Goal: Task Accomplishment & Management: Manage account settings

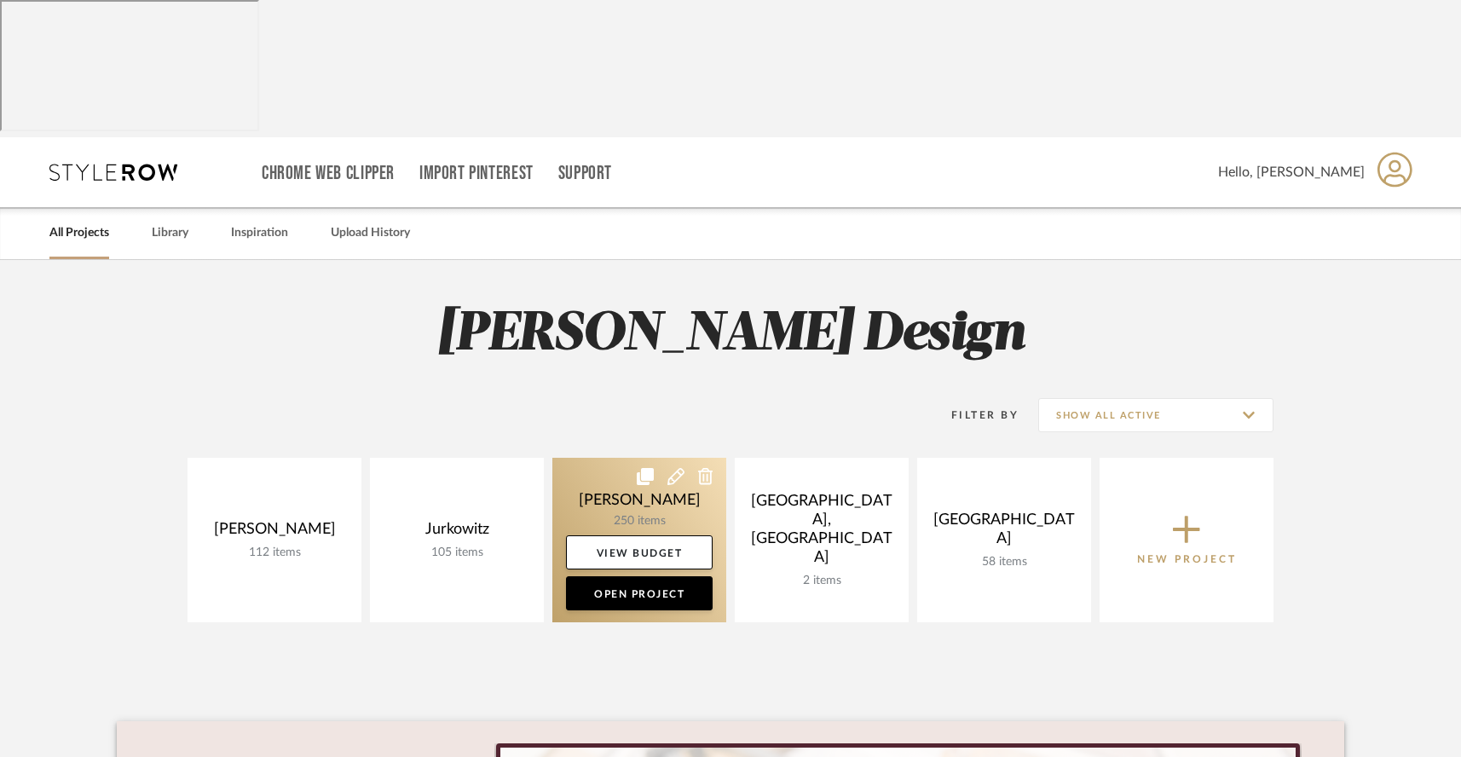
click at [577, 458] on link at bounding box center [639, 540] width 174 height 165
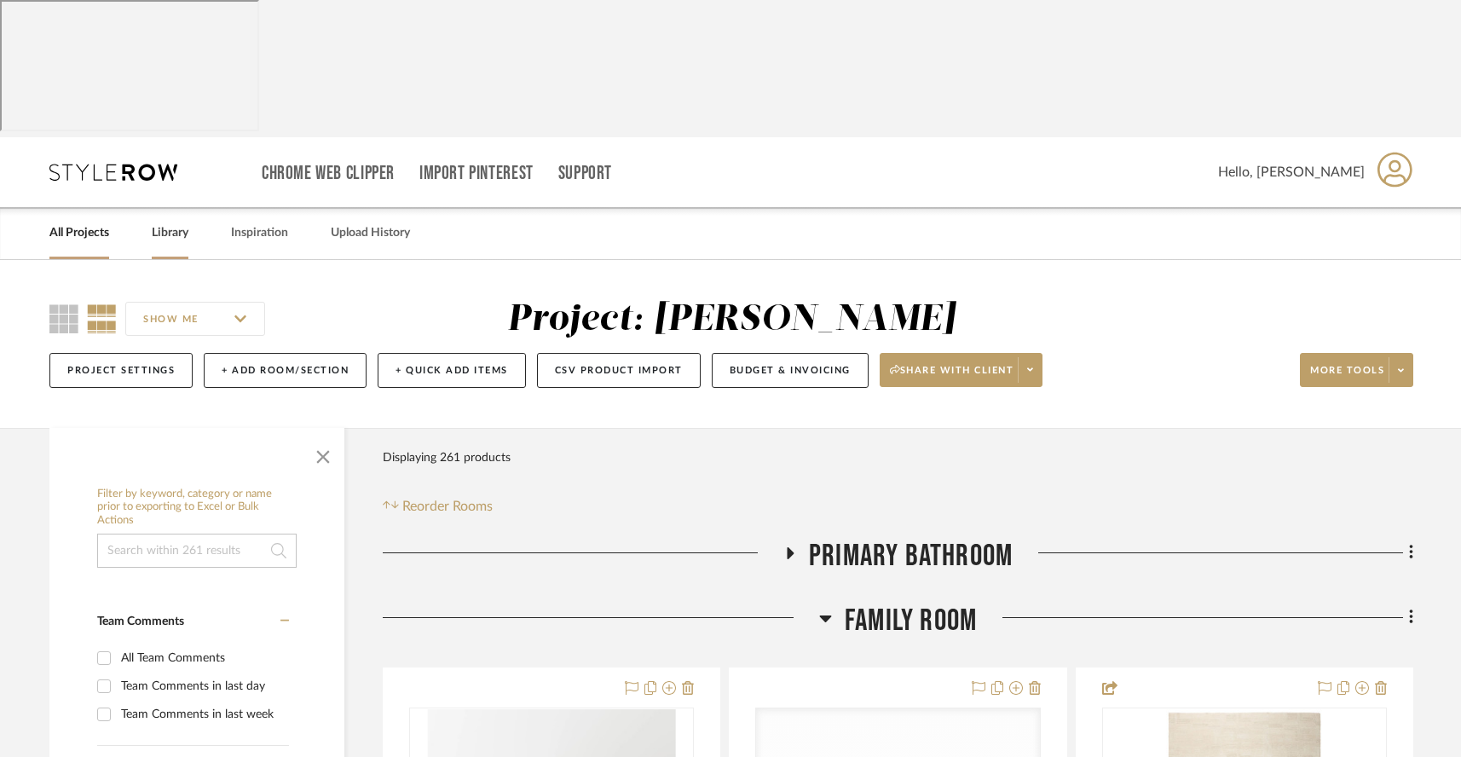
click at [170, 222] on link "Library" at bounding box center [170, 233] width 37 height 23
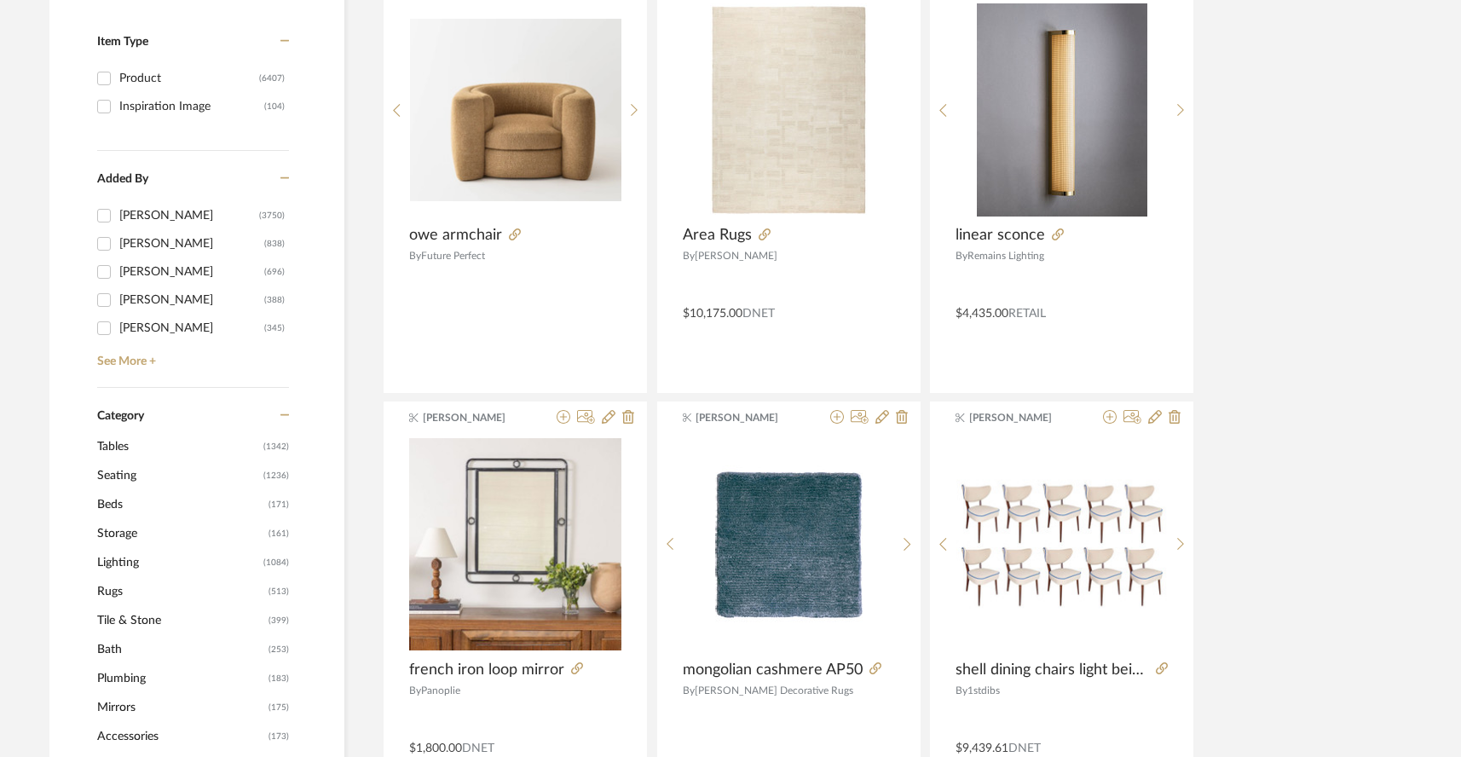
click at [136, 461] on span "Seating" at bounding box center [178, 475] width 162 height 29
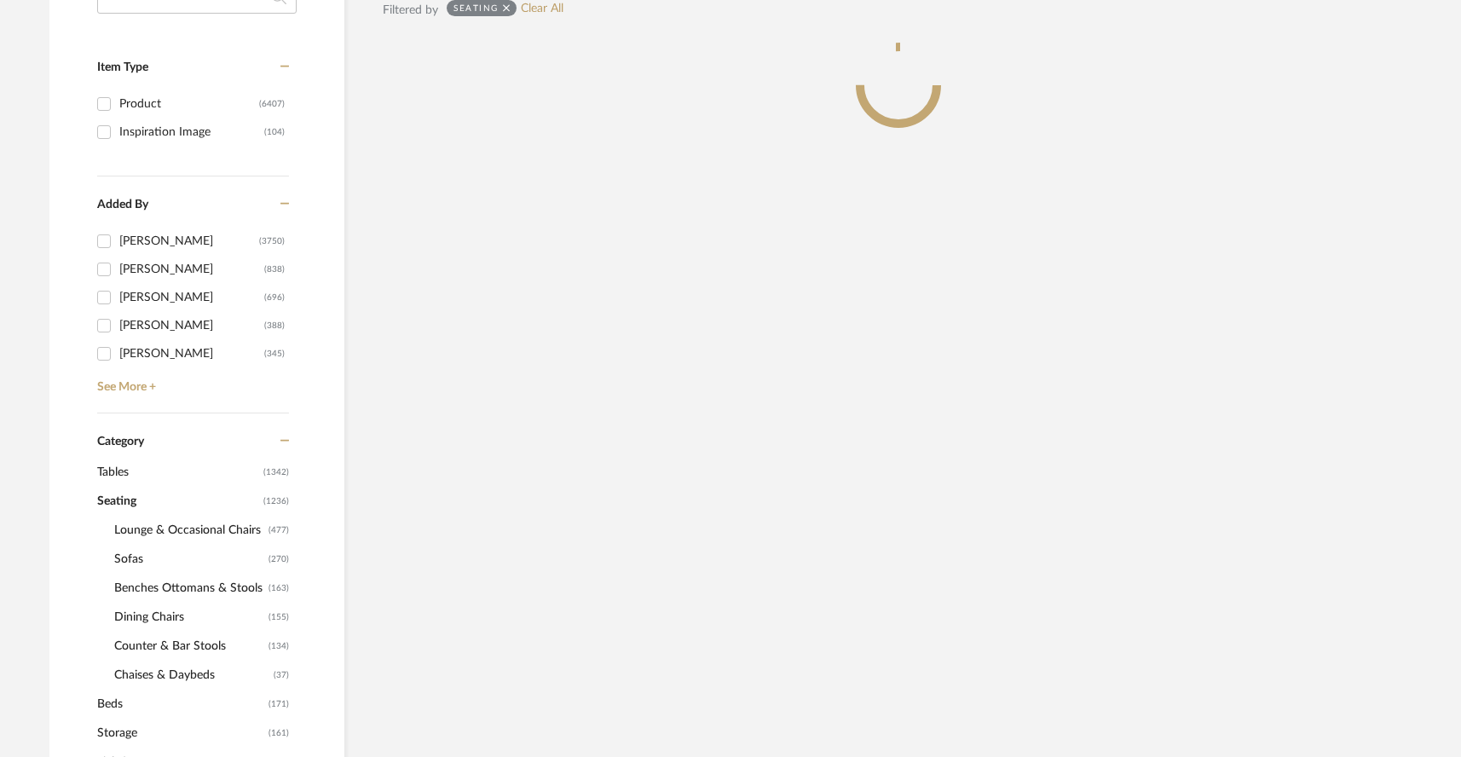
scroll to position [523, 0]
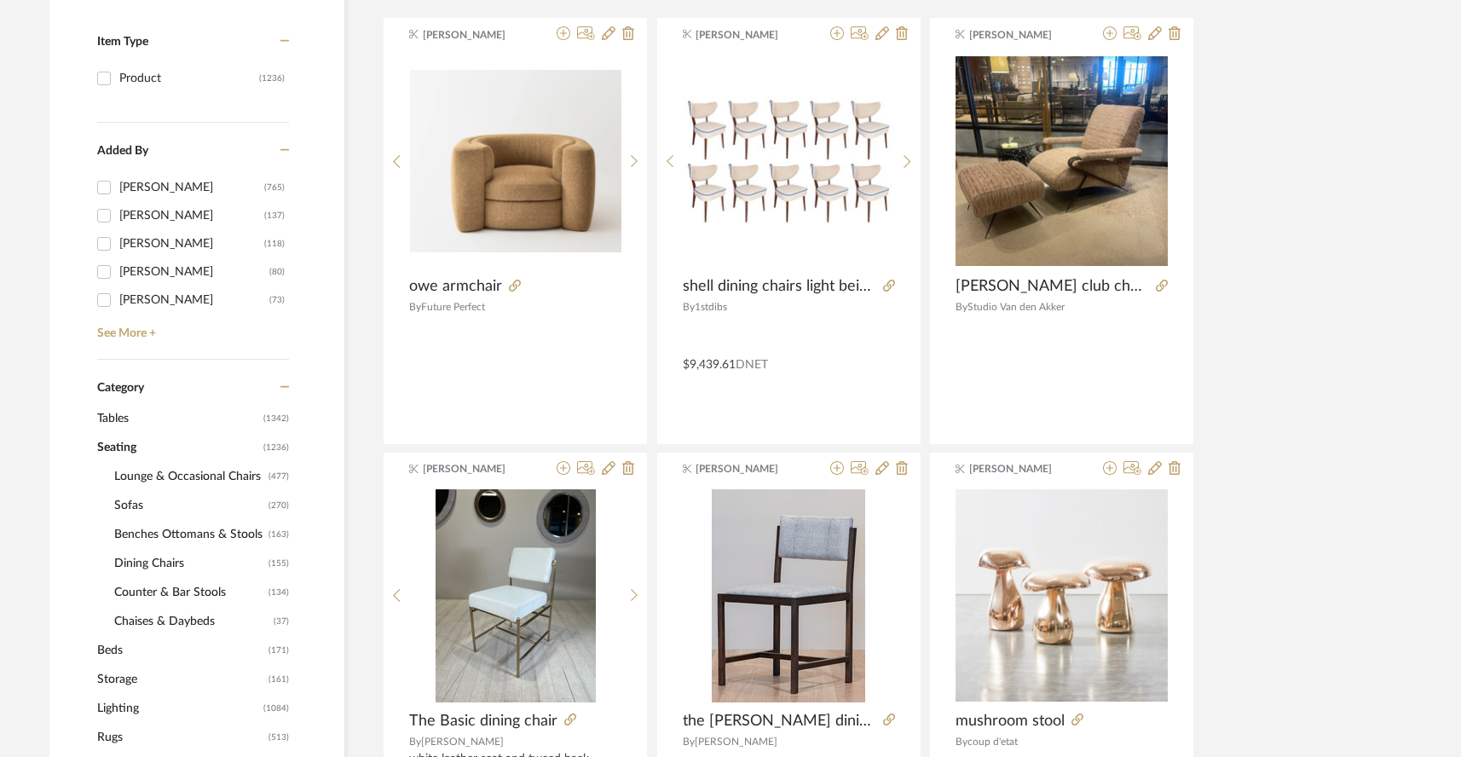
click at [144, 462] on span "Lounge & Occasional Chairs" at bounding box center [189, 476] width 150 height 29
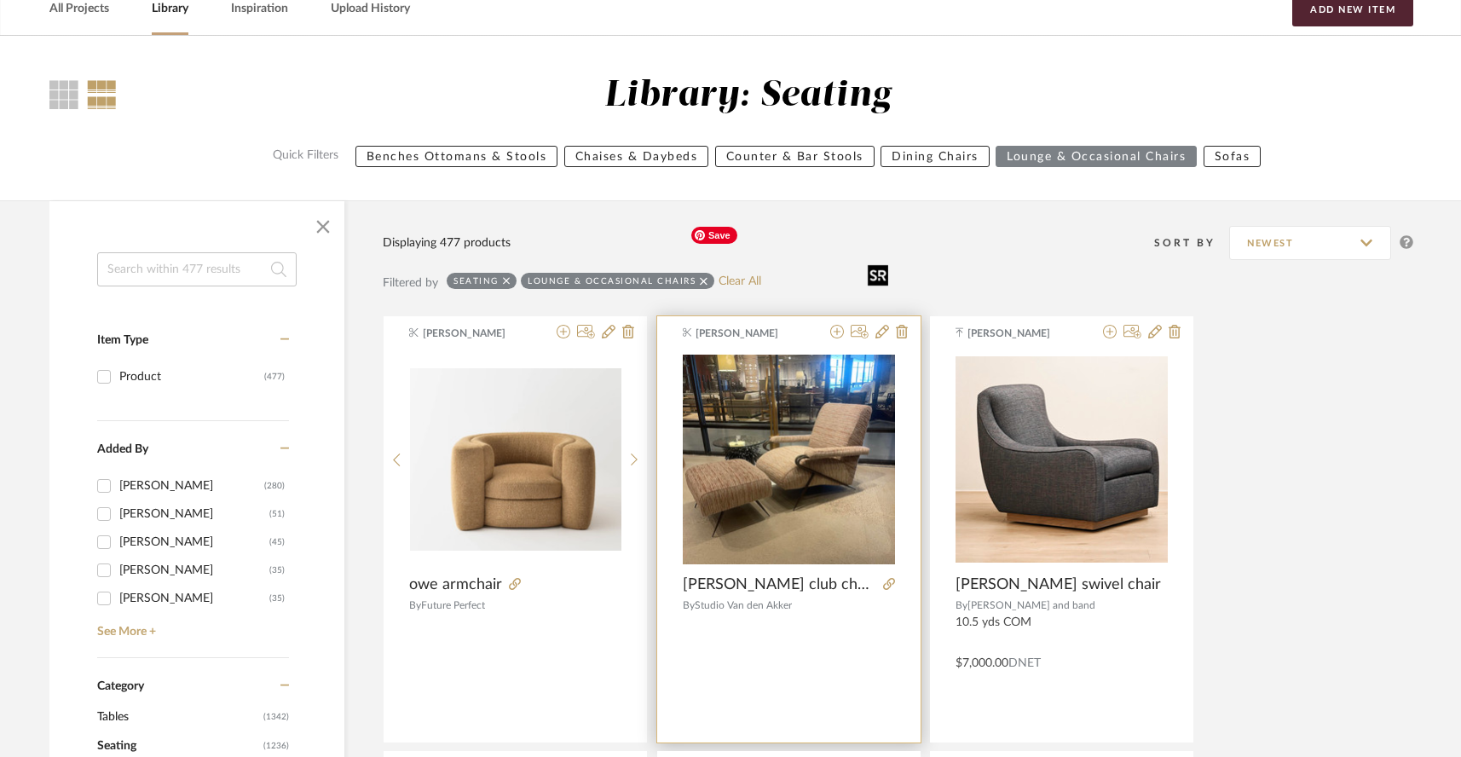
scroll to position [215, 0]
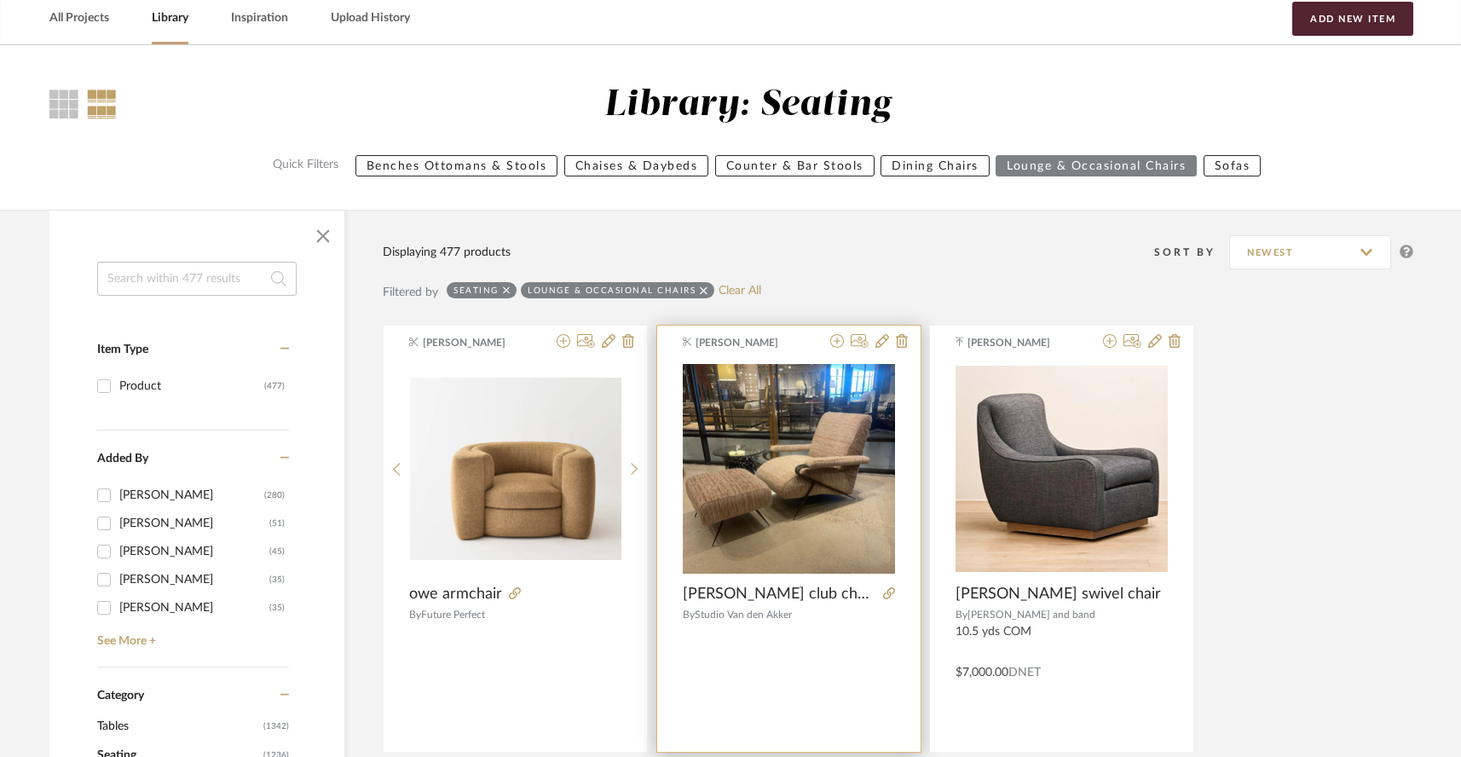
click at [767, 335] on span "[PERSON_NAME]" at bounding box center [749, 342] width 107 height 15
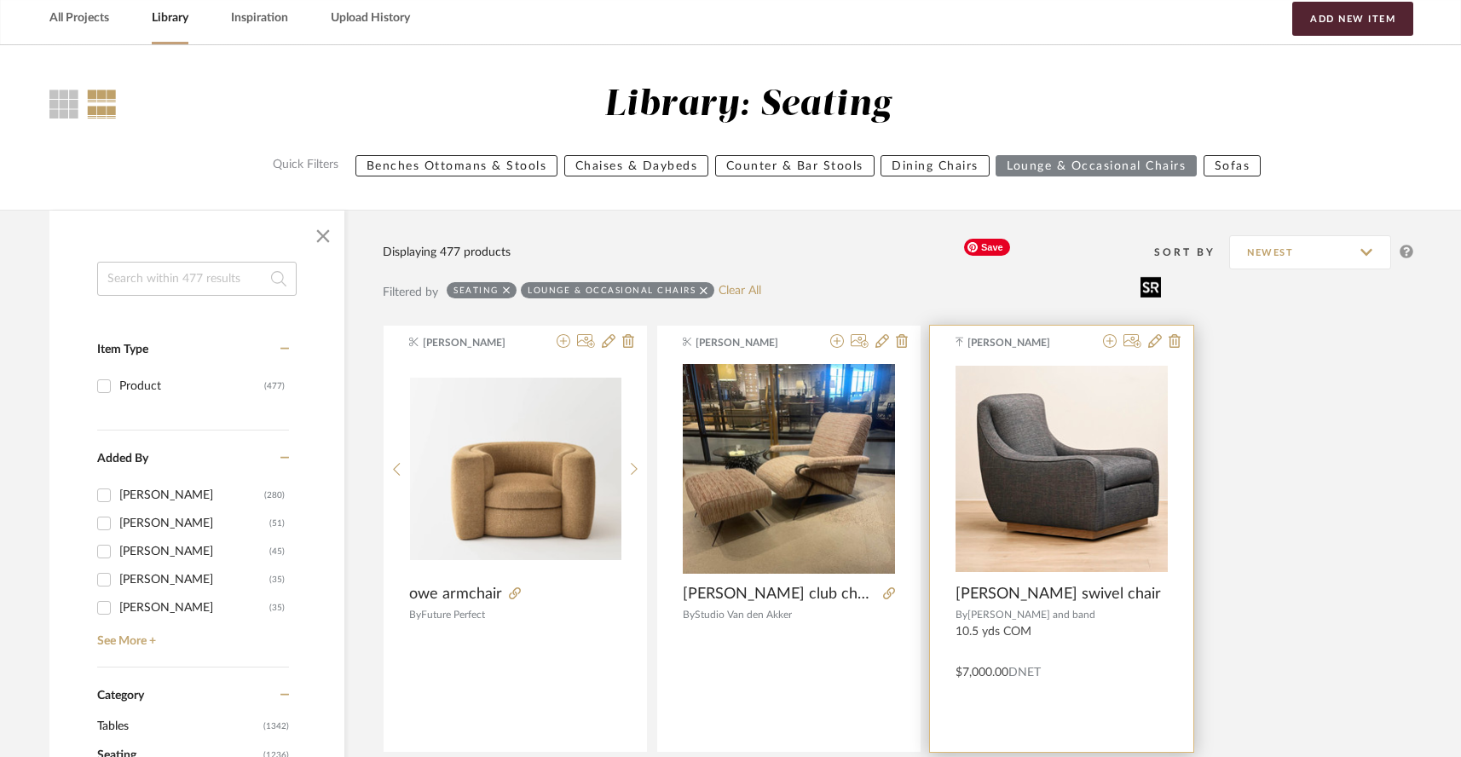
click at [1084, 366] on img "0" at bounding box center [1062, 468] width 212 height 205
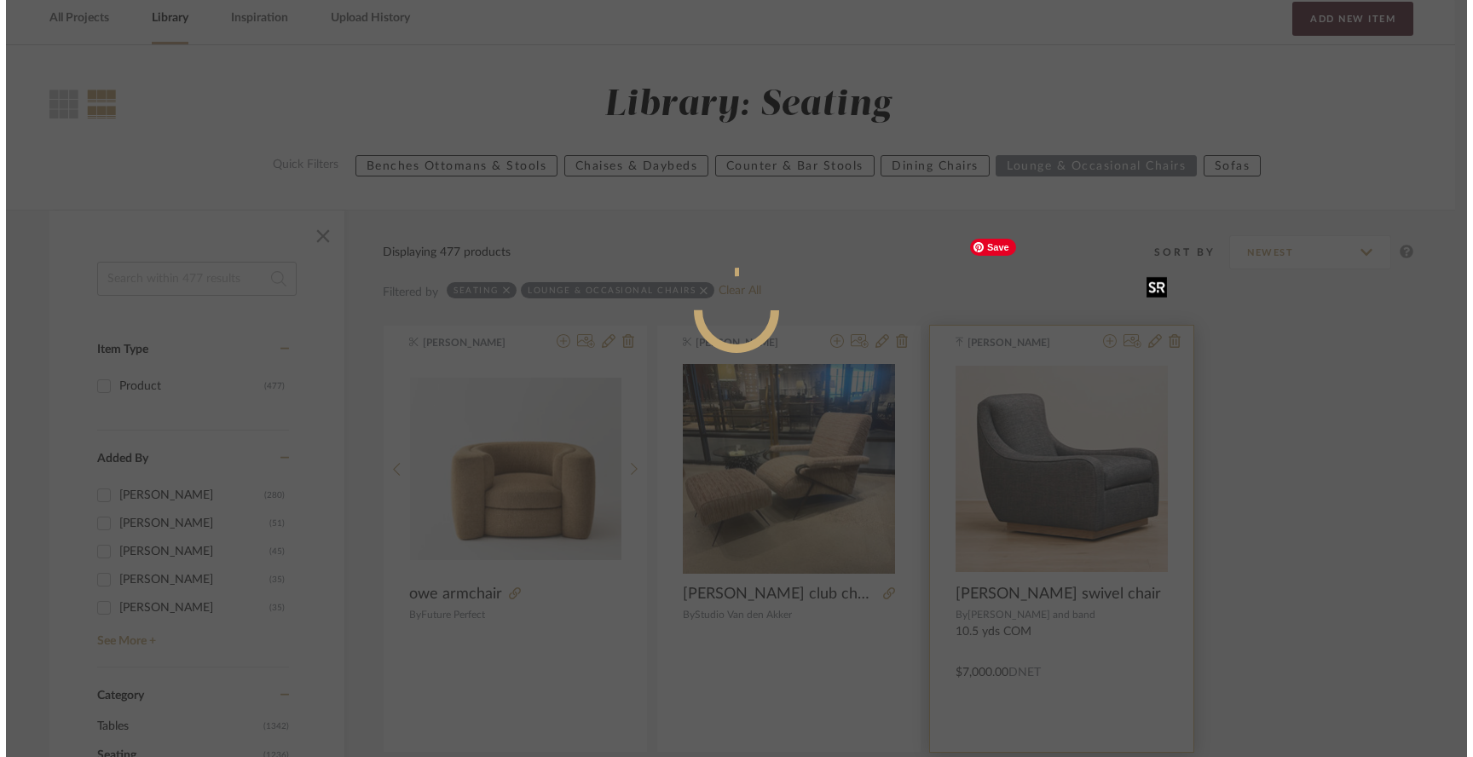
scroll to position [0, 0]
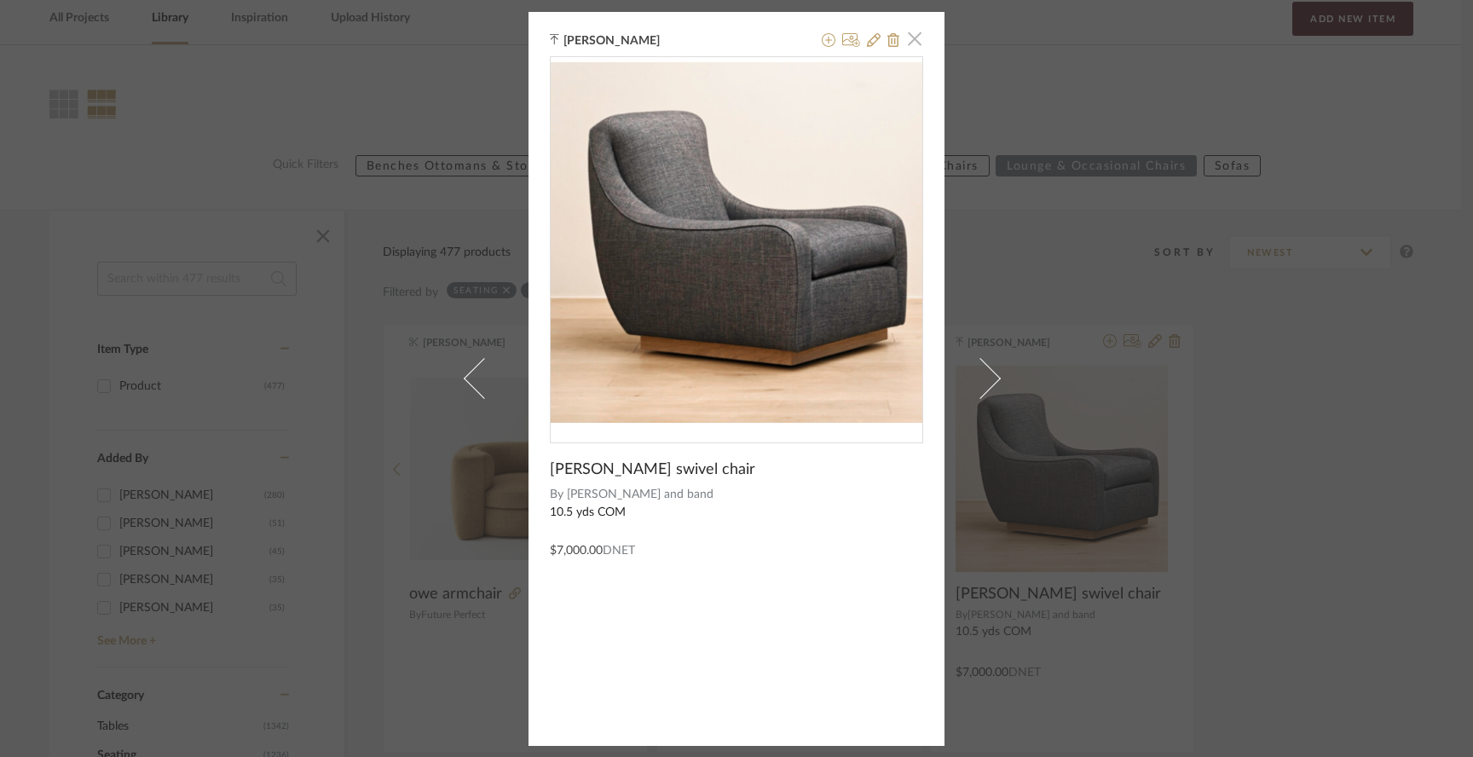
click at [910, 40] on span "button" at bounding box center [915, 39] width 34 height 34
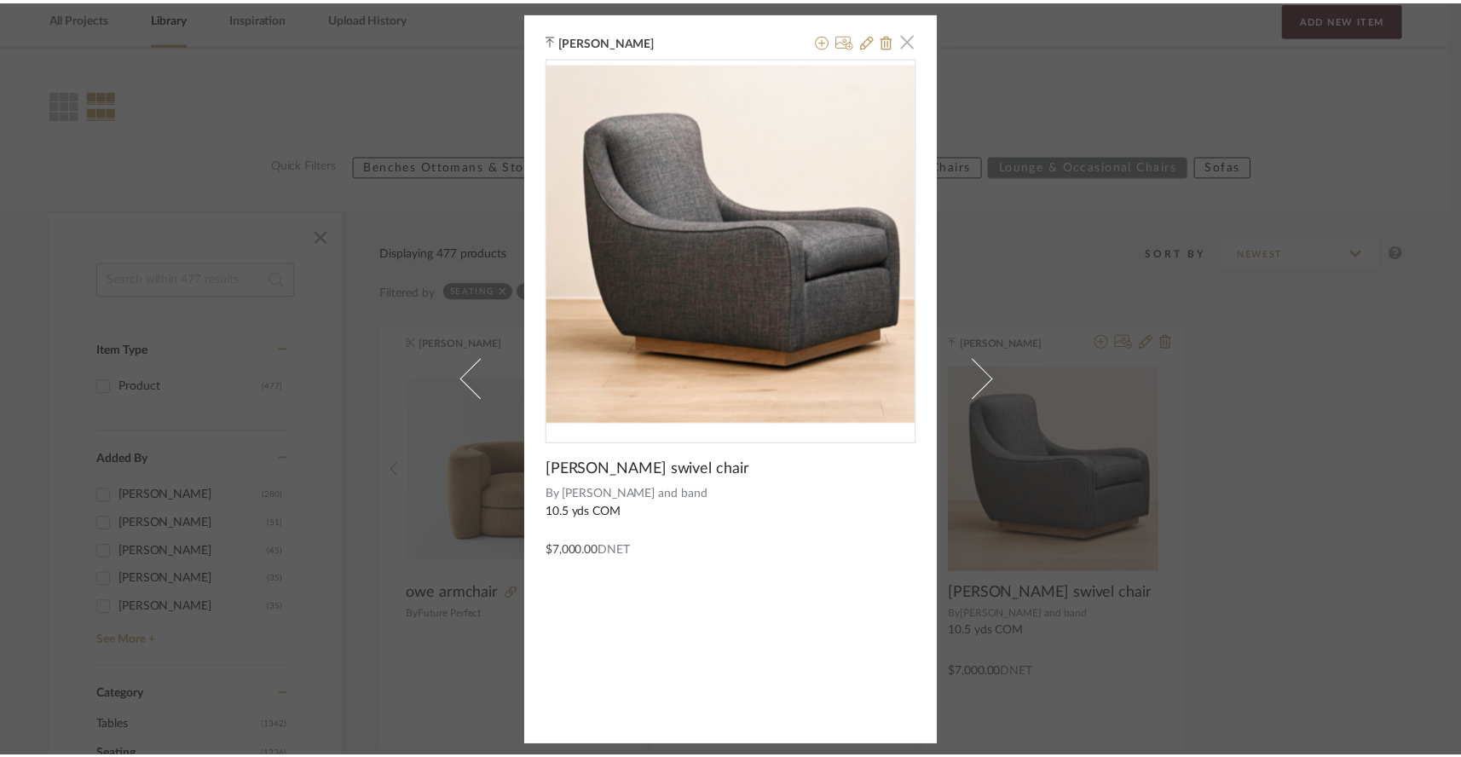
scroll to position [215, 0]
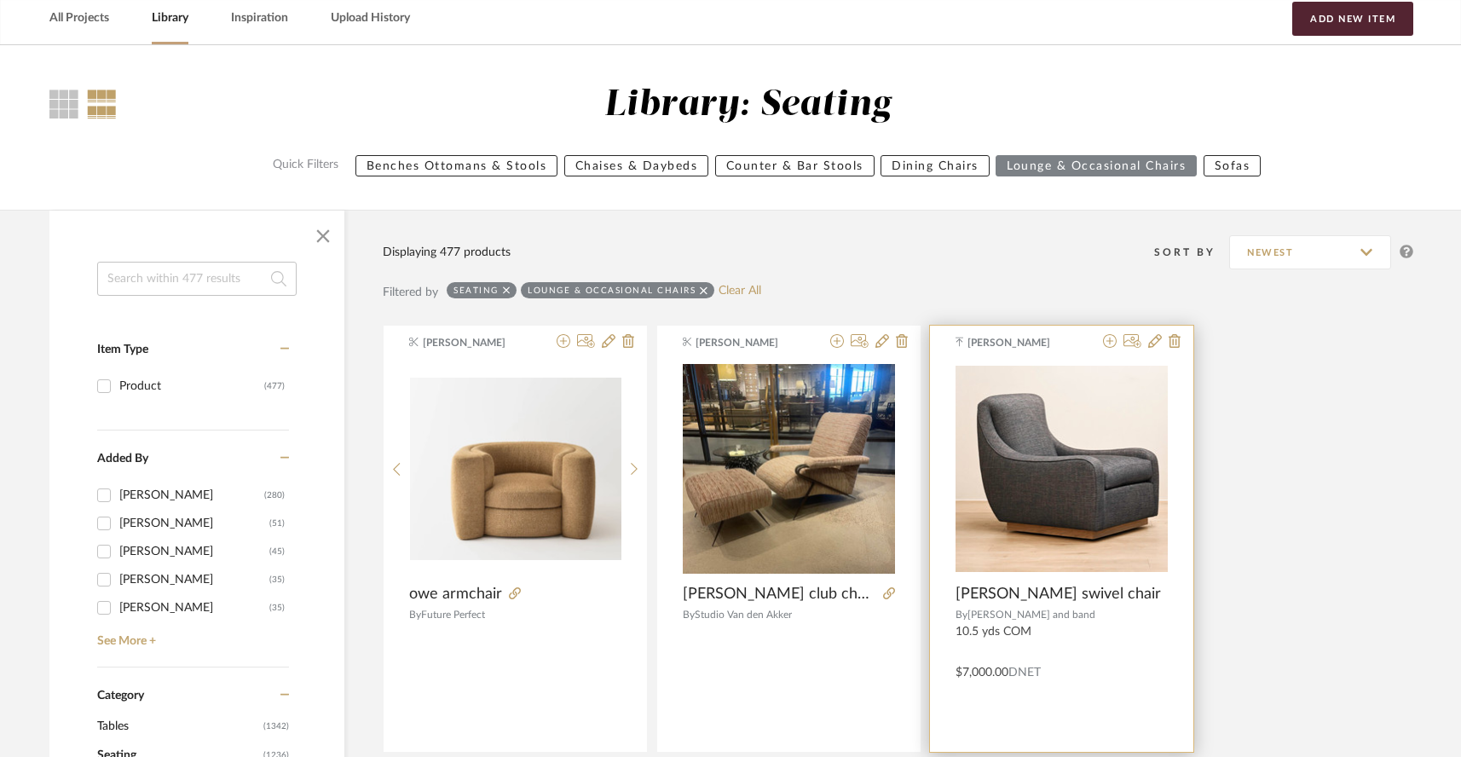
click at [1044, 545] on div "[PERSON_NAME] [PERSON_NAME] swivel chair By [PERSON_NAME] and band 10.5 yds COM…" at bounding box center [1061, 539] width 263 height 426
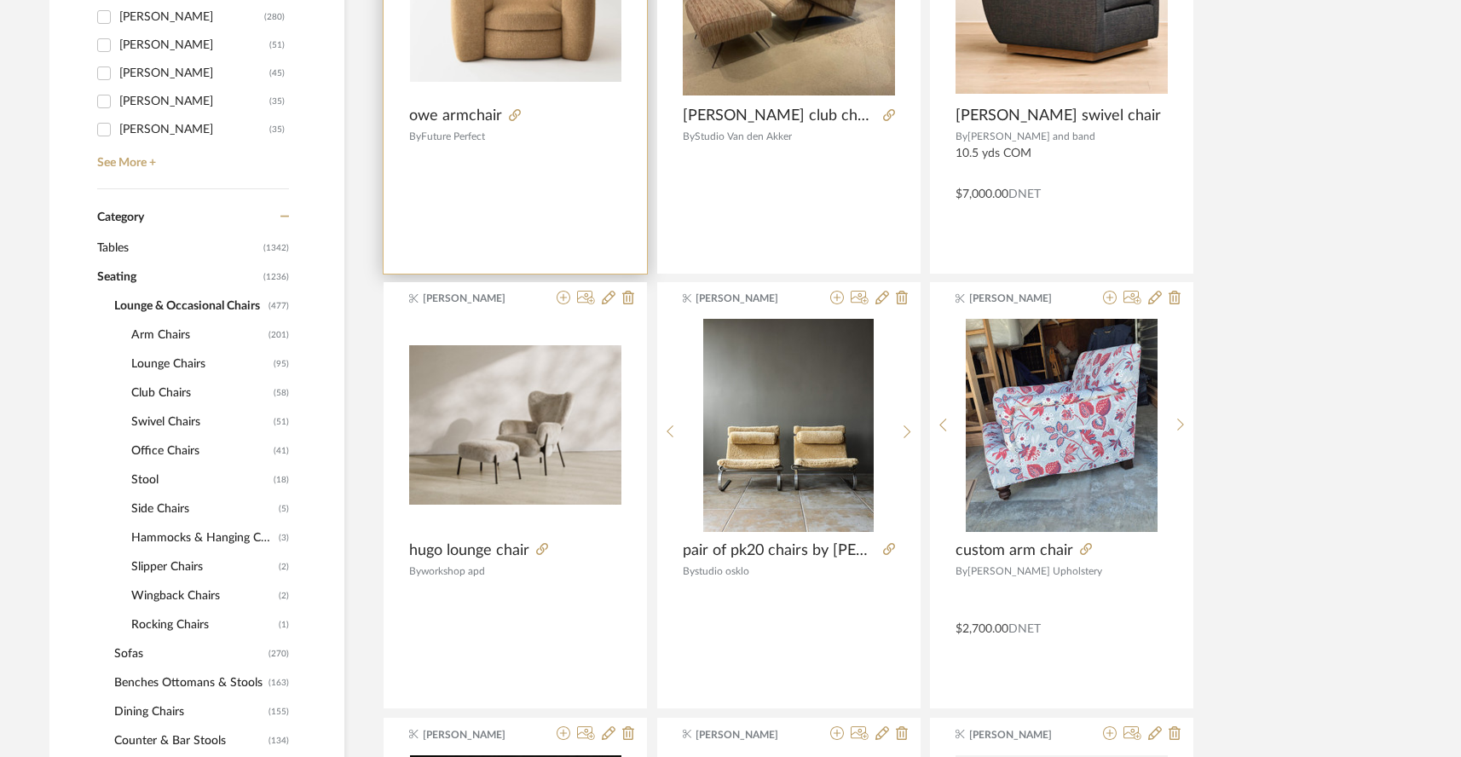
scroll to position [696, 0]
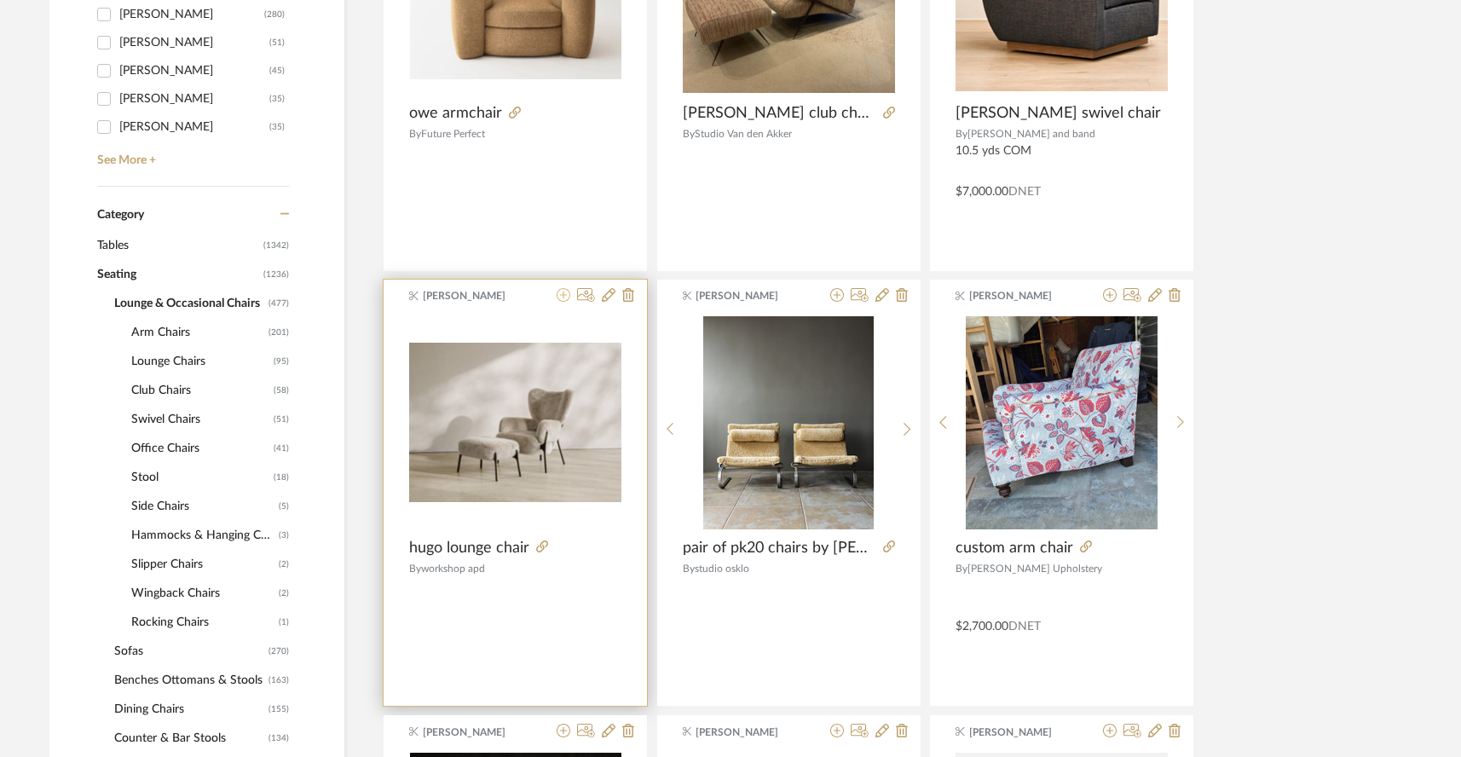
click at [562, 288] on icon at bounding box center [564, 295] width 14 height 14
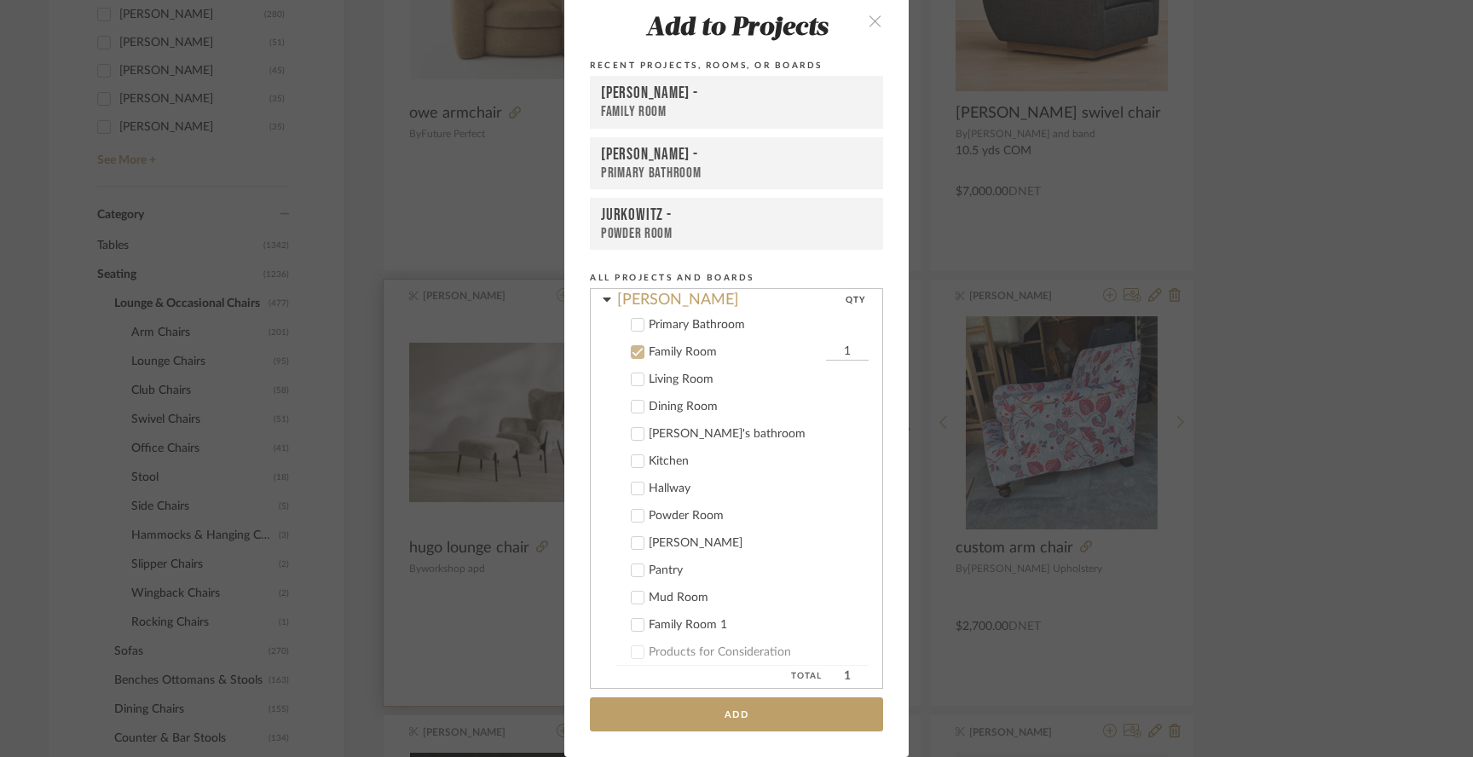
scroll to position [146, 0]
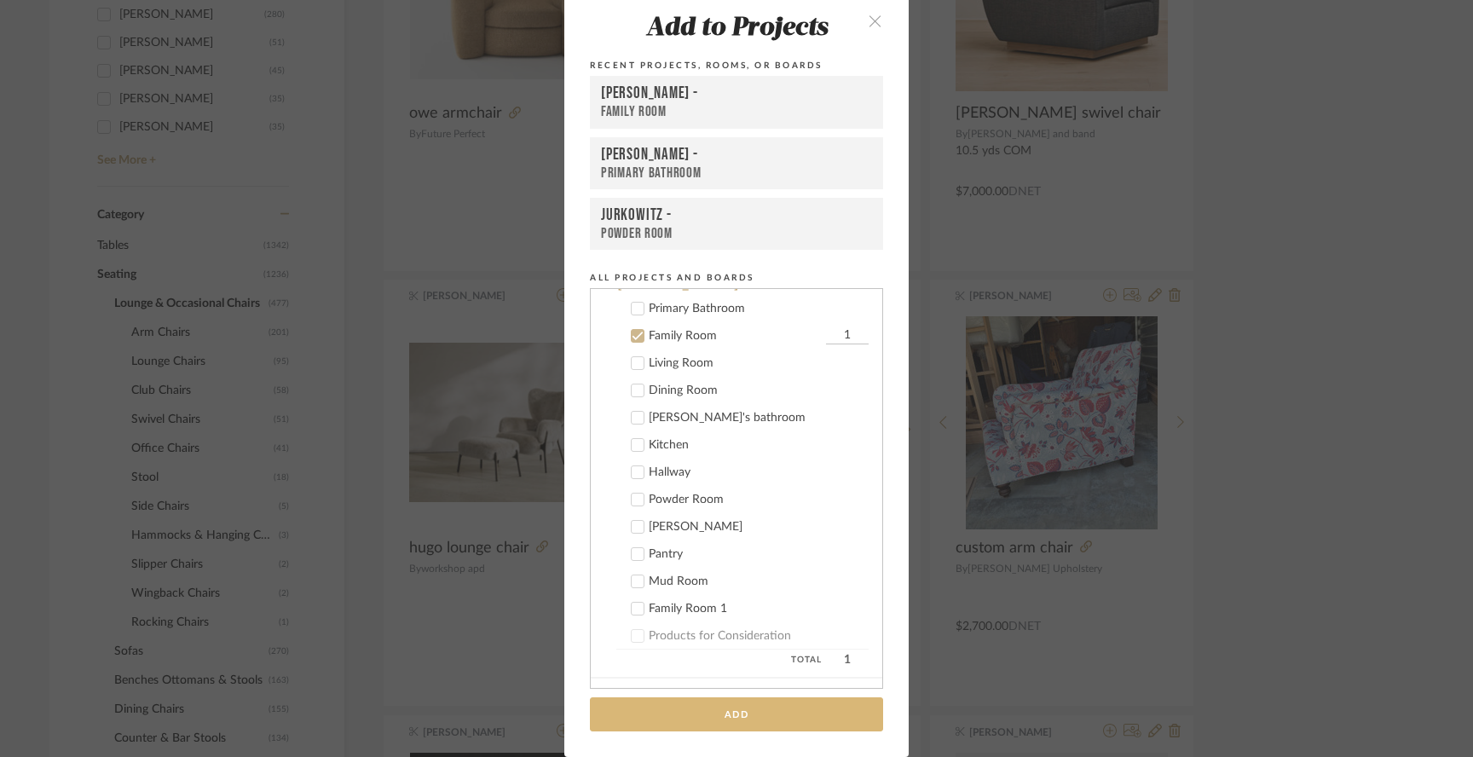
click at [709, 717] on button "Add" at bounding box center [736, 714] width 293 height 35
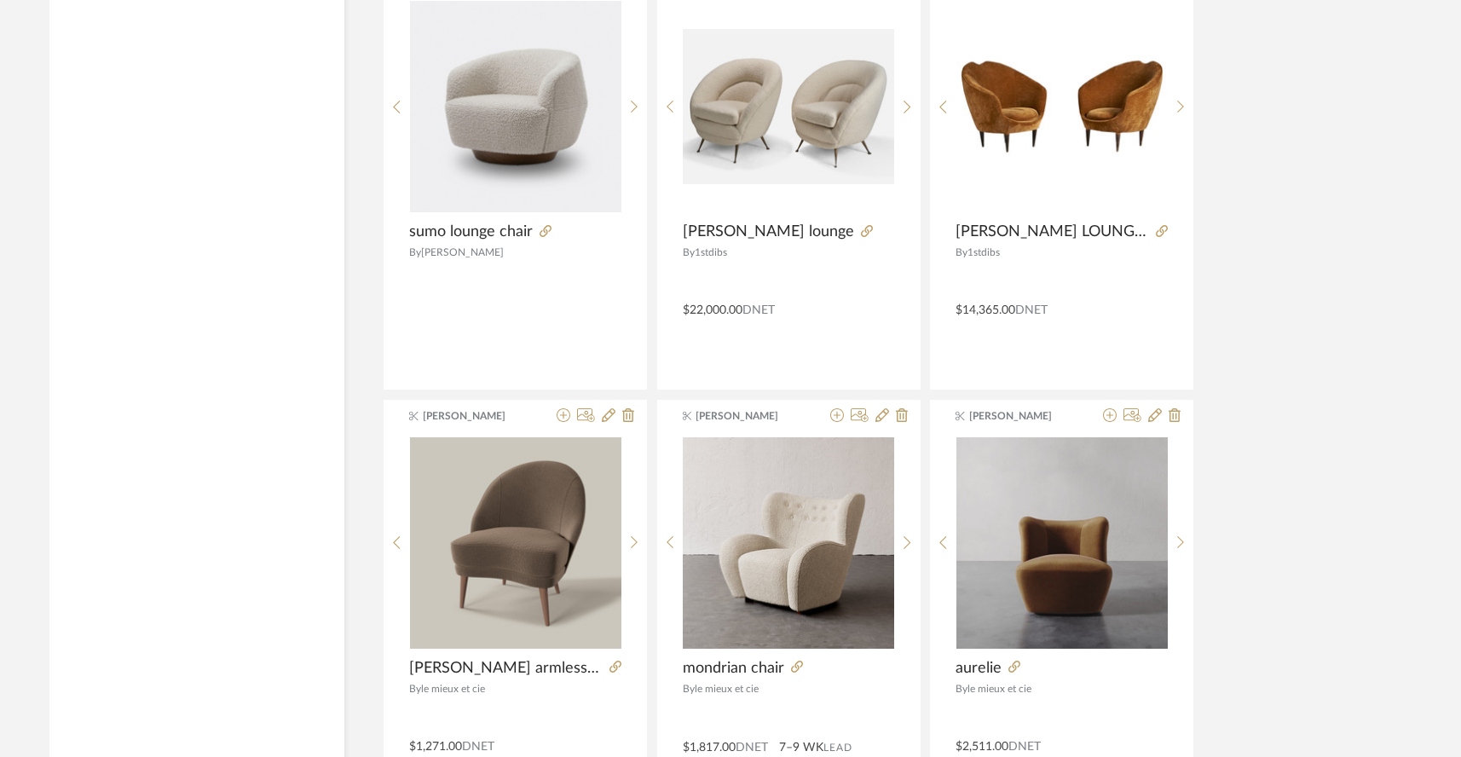
scroll to position [5050, 0]
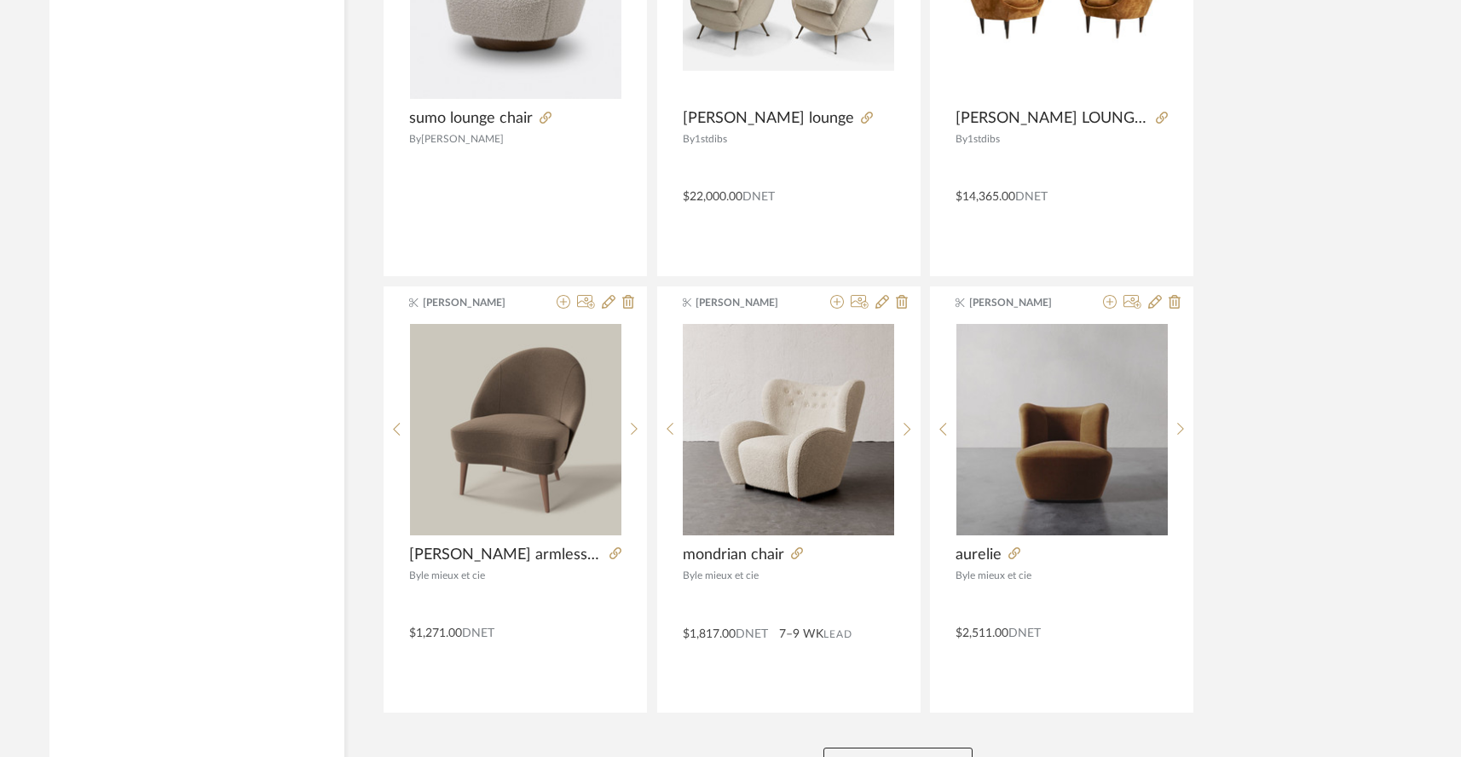
click at [900, 748] on button "View More" at bounding box center [898, 765] width 149 height 34
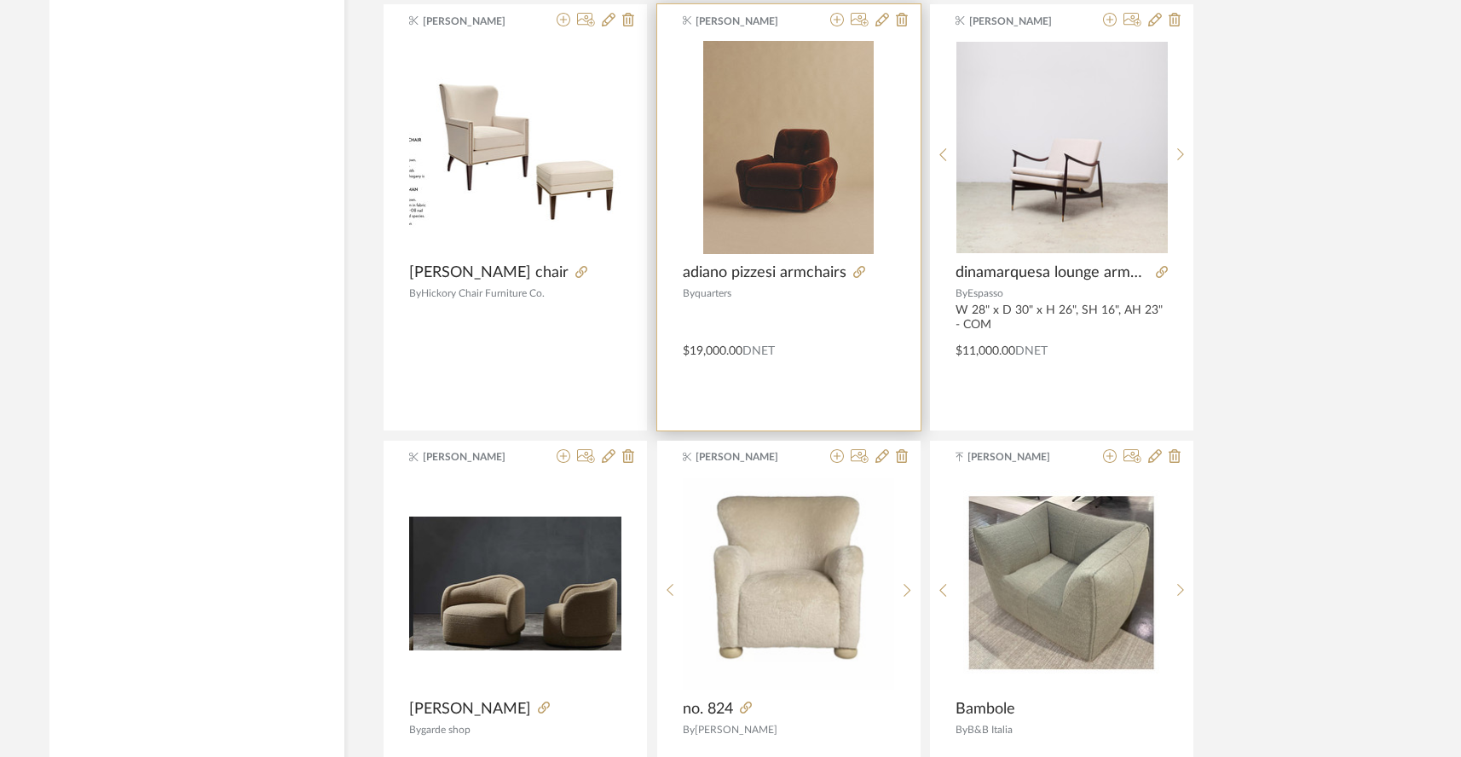
scroll to position [8386, 0]
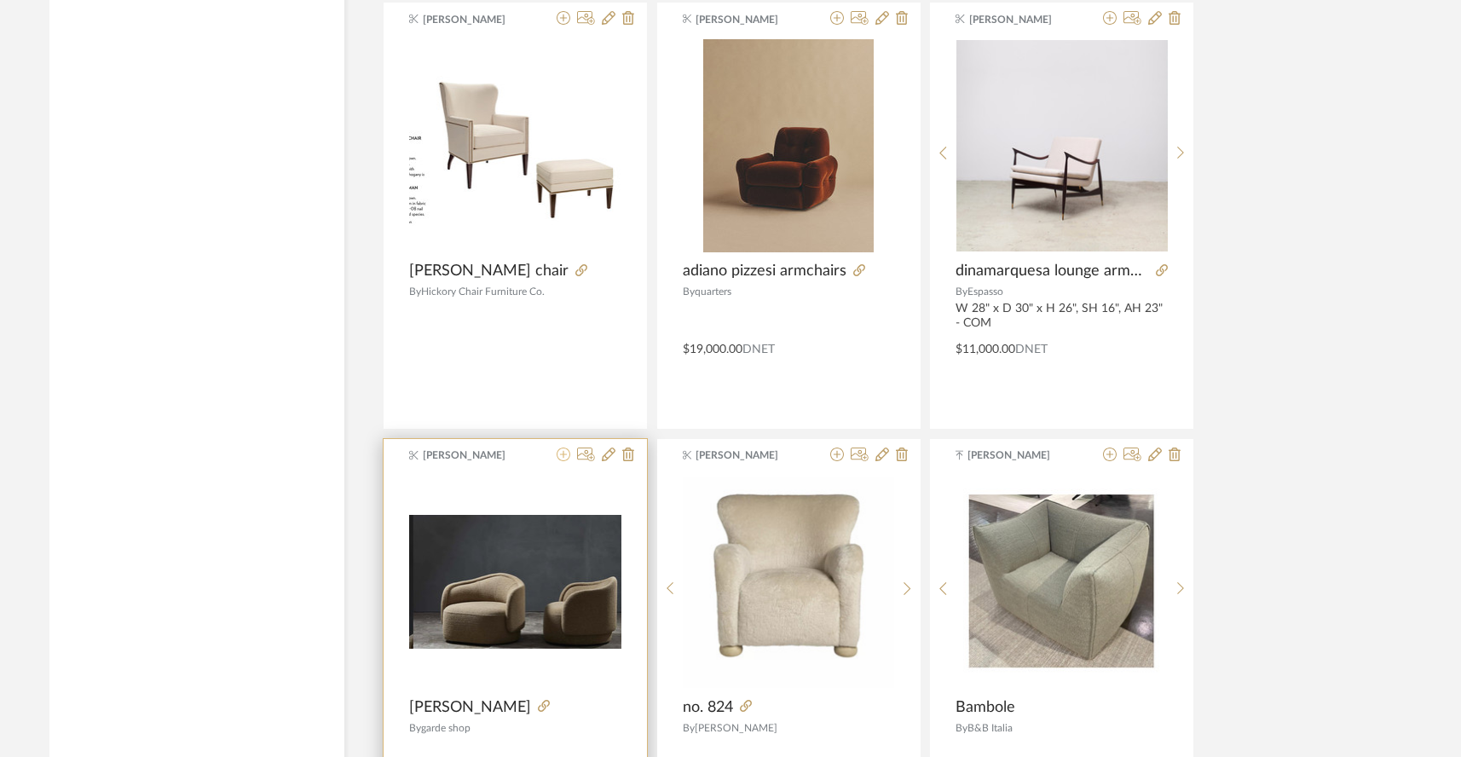
click at [564, 448] on icon at bounding box center [564, 455] width 14 height 14
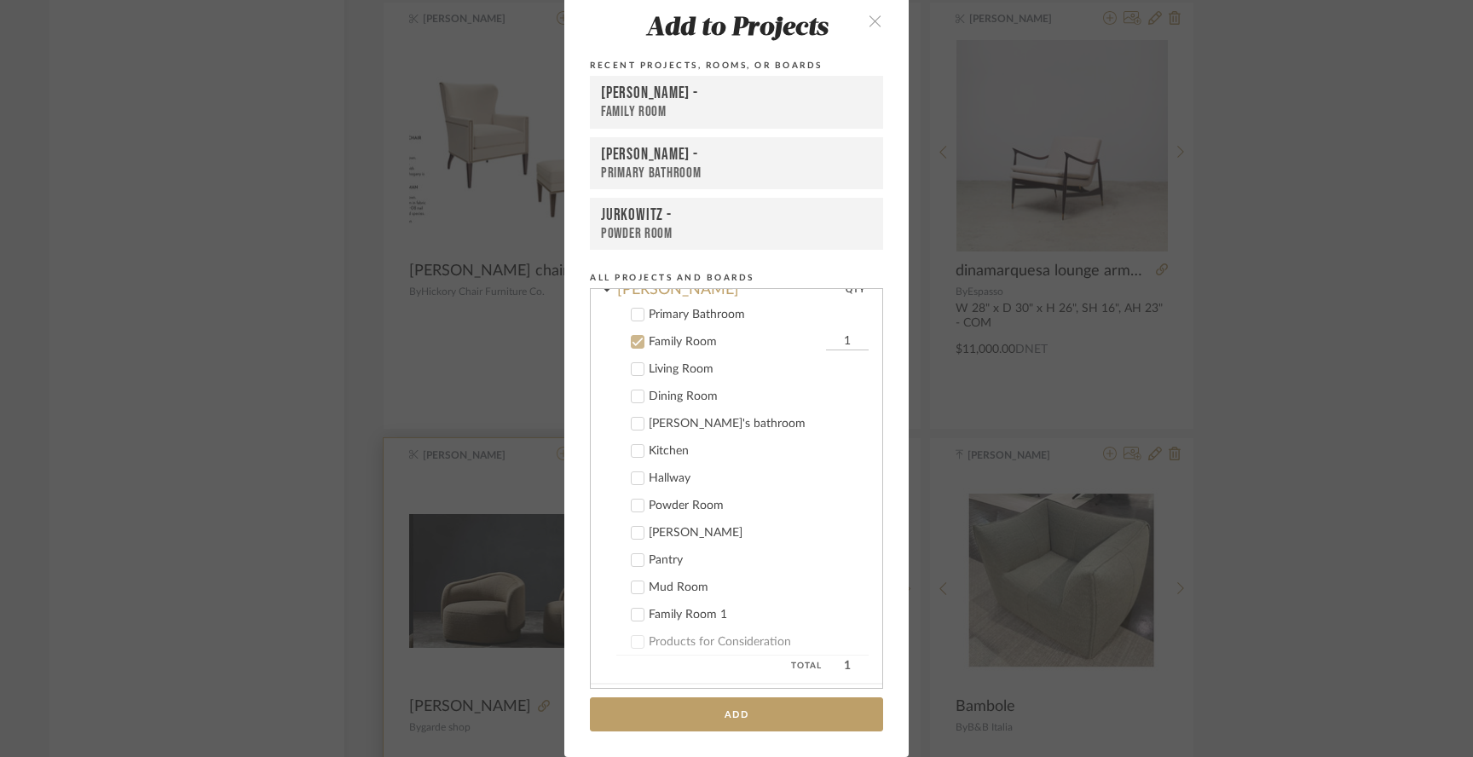
scroll to position [146, 0]
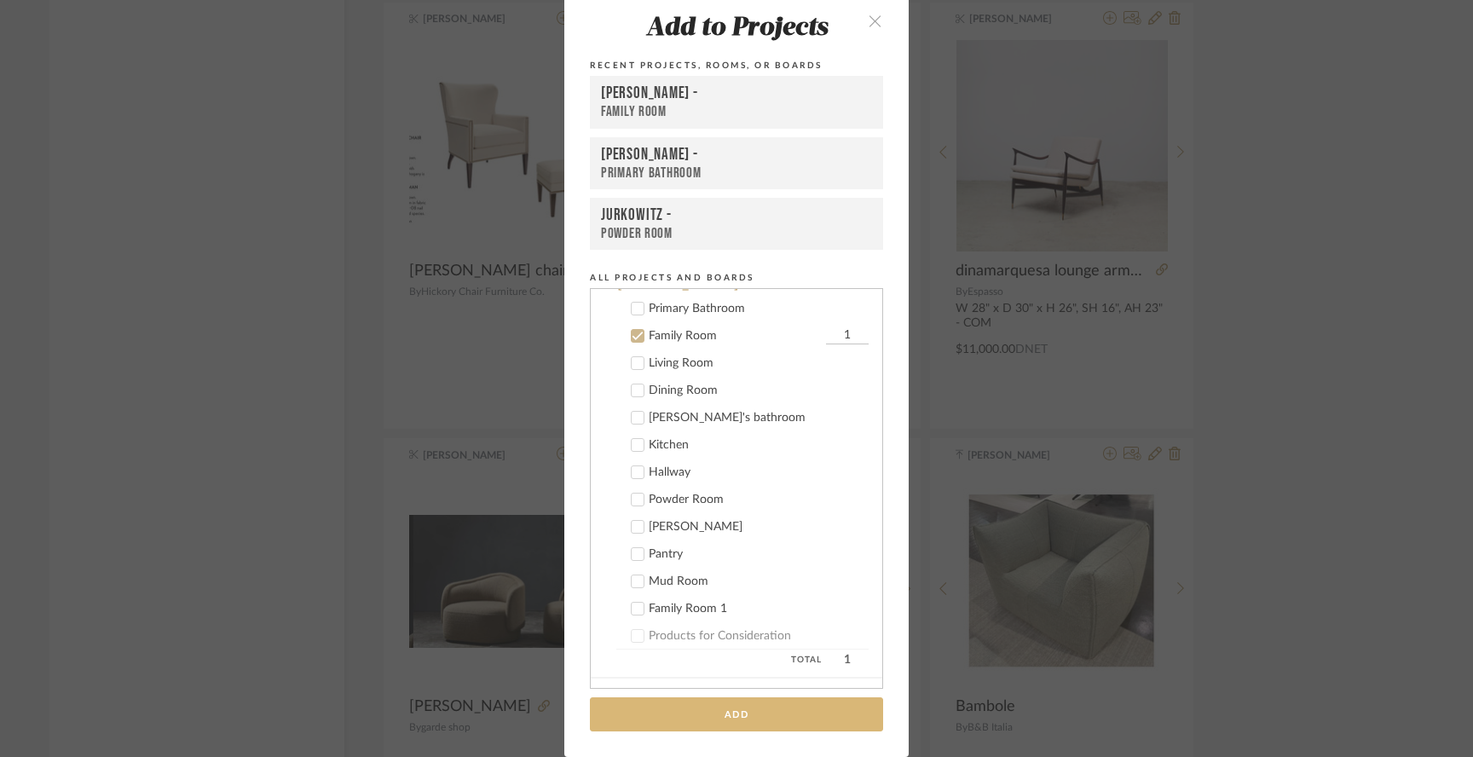
click at [657, 714] on button "Add" at bounding box center [736, 714] width 293 height 35
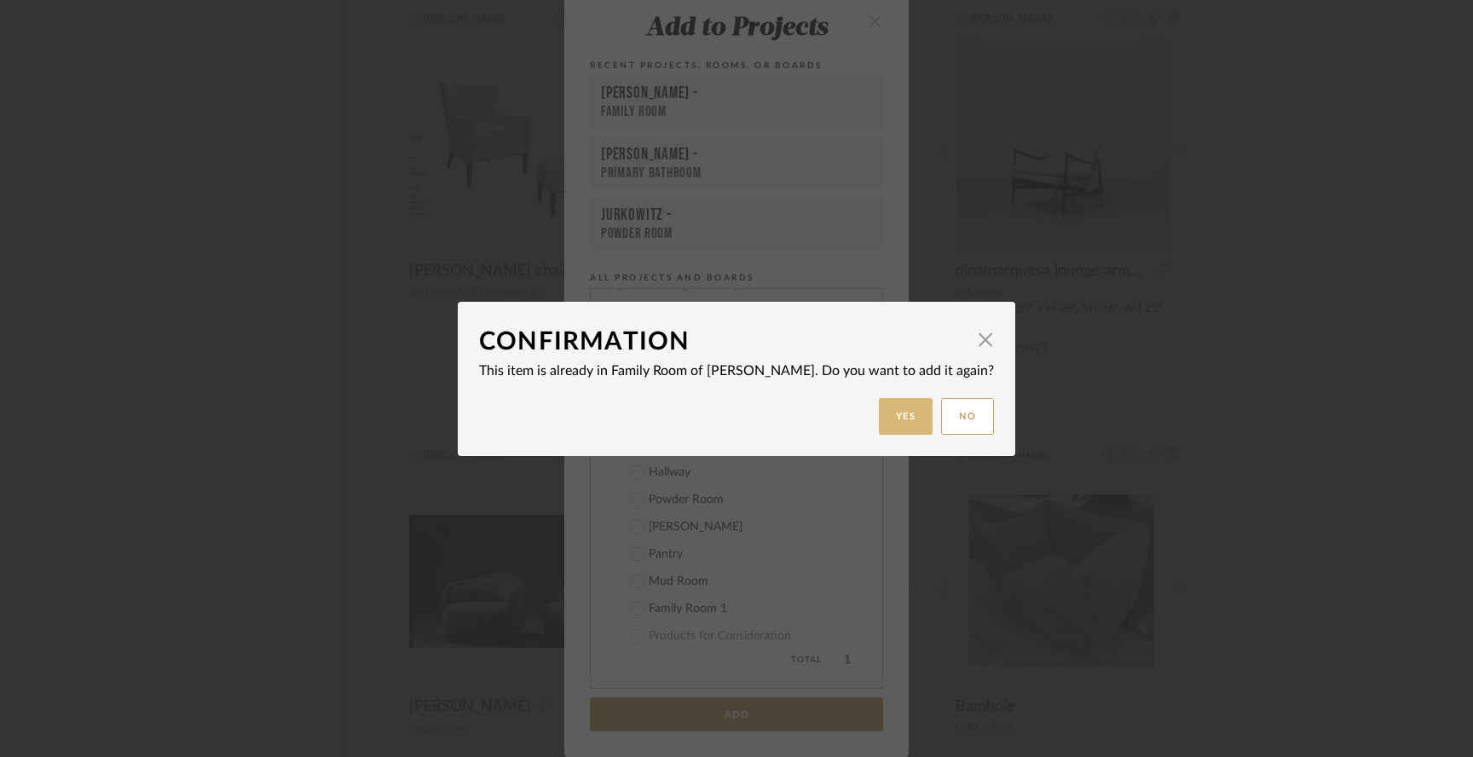
click at [879, 410] on button "Yes" at bounding box center [906, 416] width 55 height 37
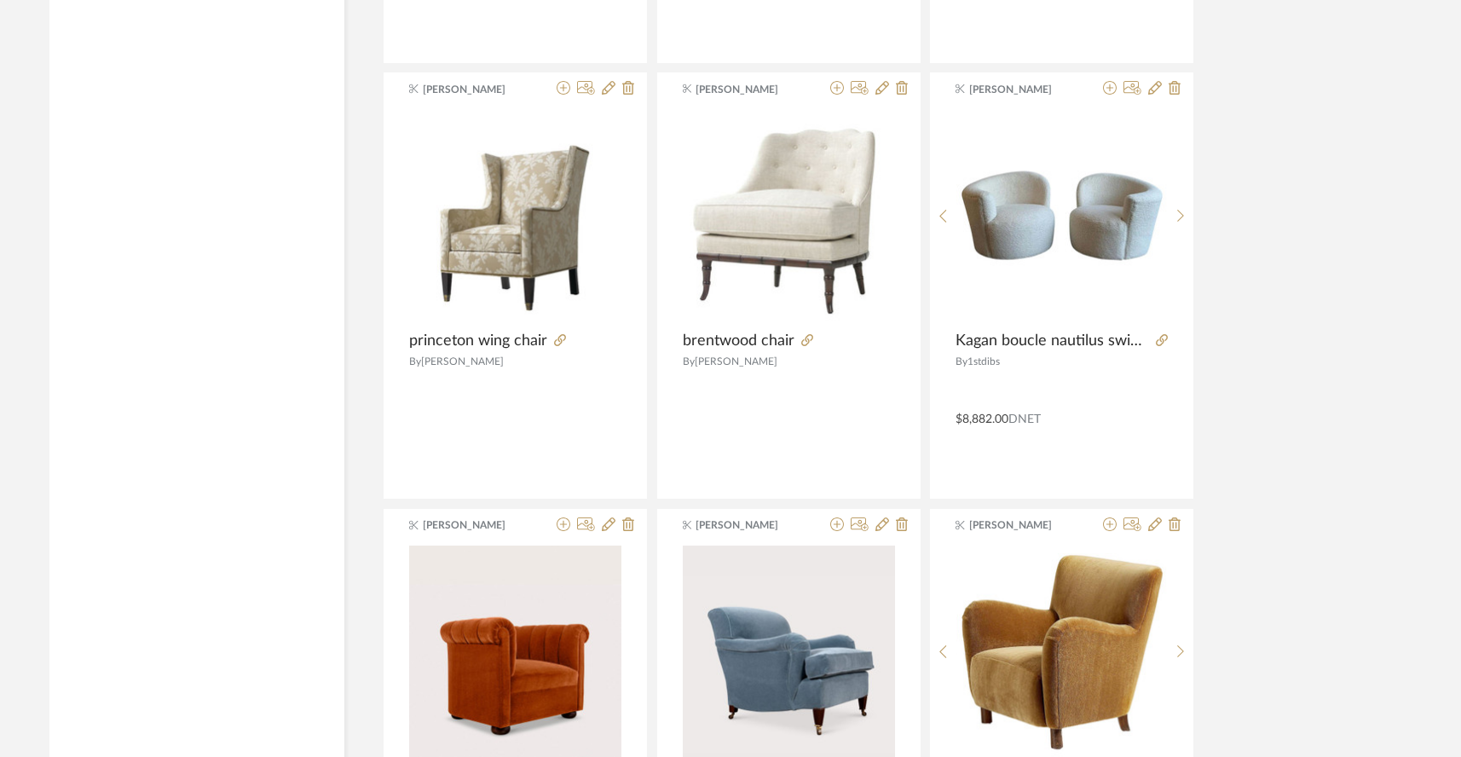
scroll to position [5657, 0]
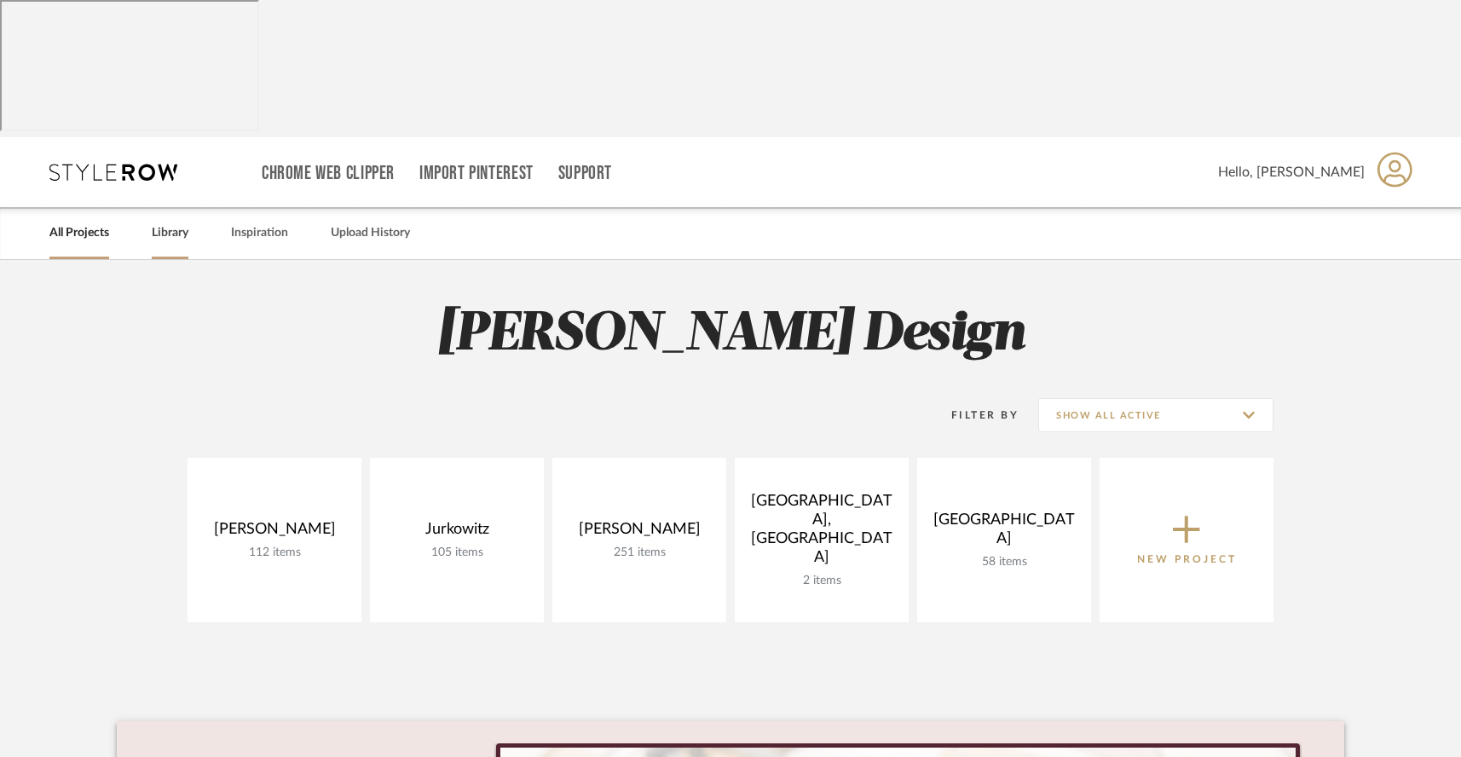
click at [171, 222] on link "Library" at bounding box center [170, 233] width 37 height 23
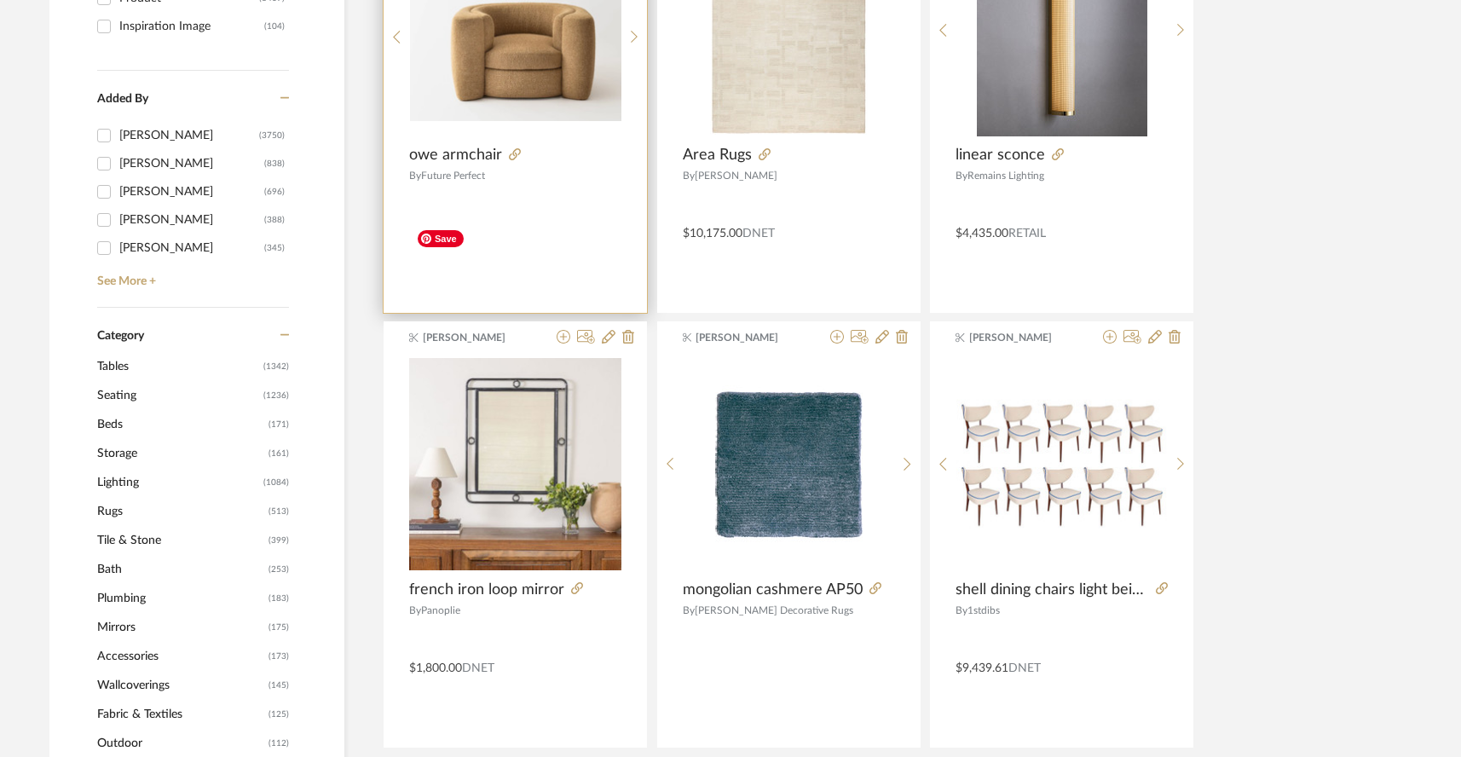
scroll to position [570, 0]
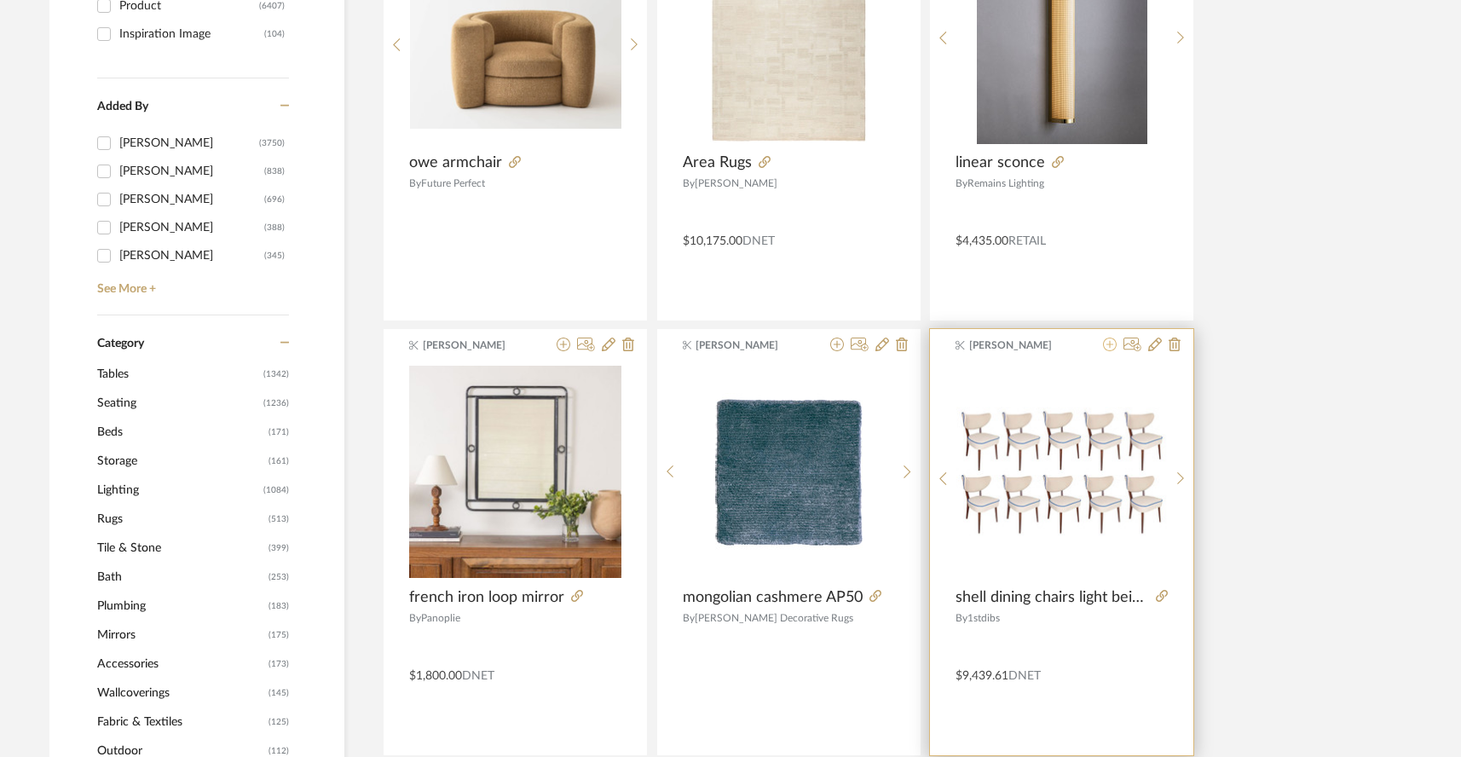
click at [1114, 338] on icon at bounding box center [1110, 345] width 14 height 14
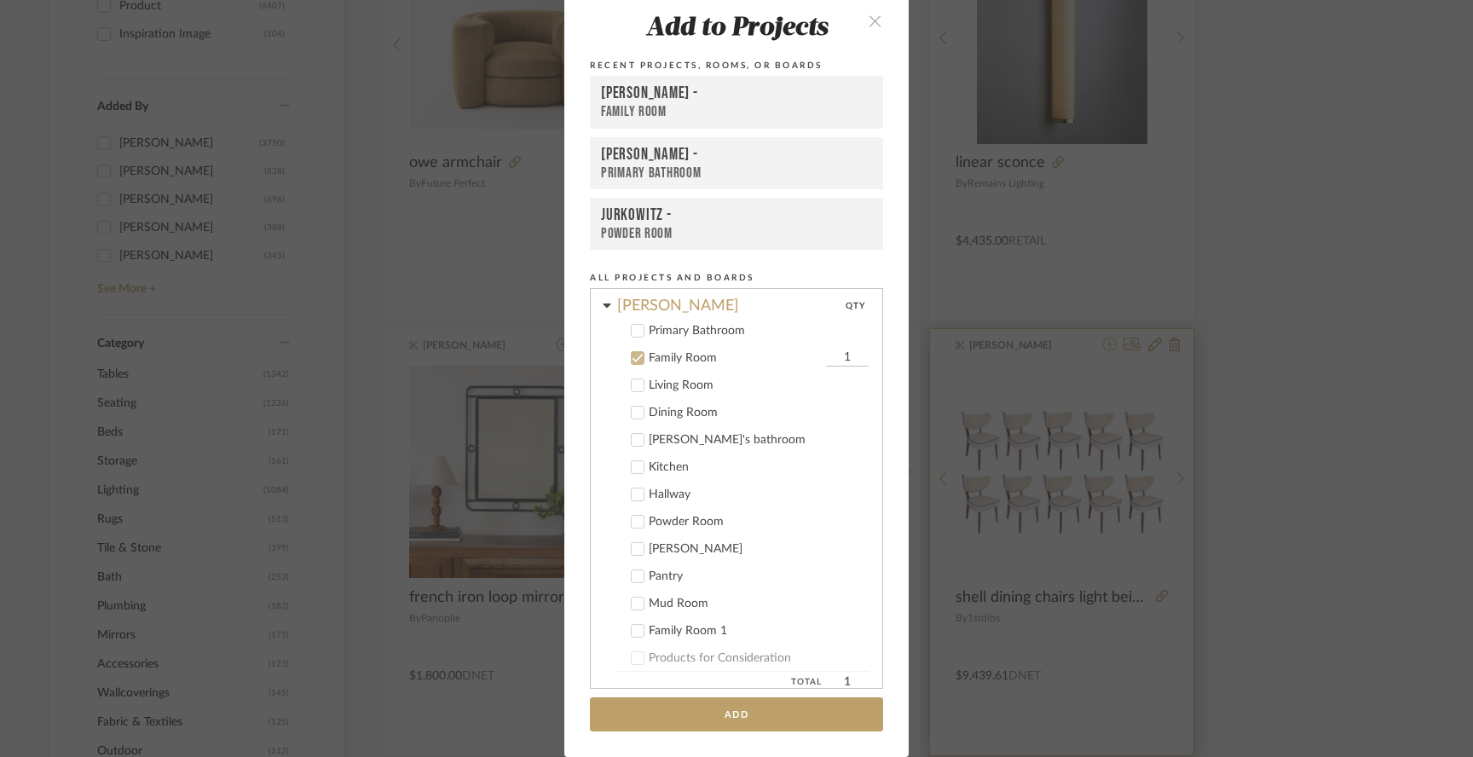
scroll to position [146, 0]
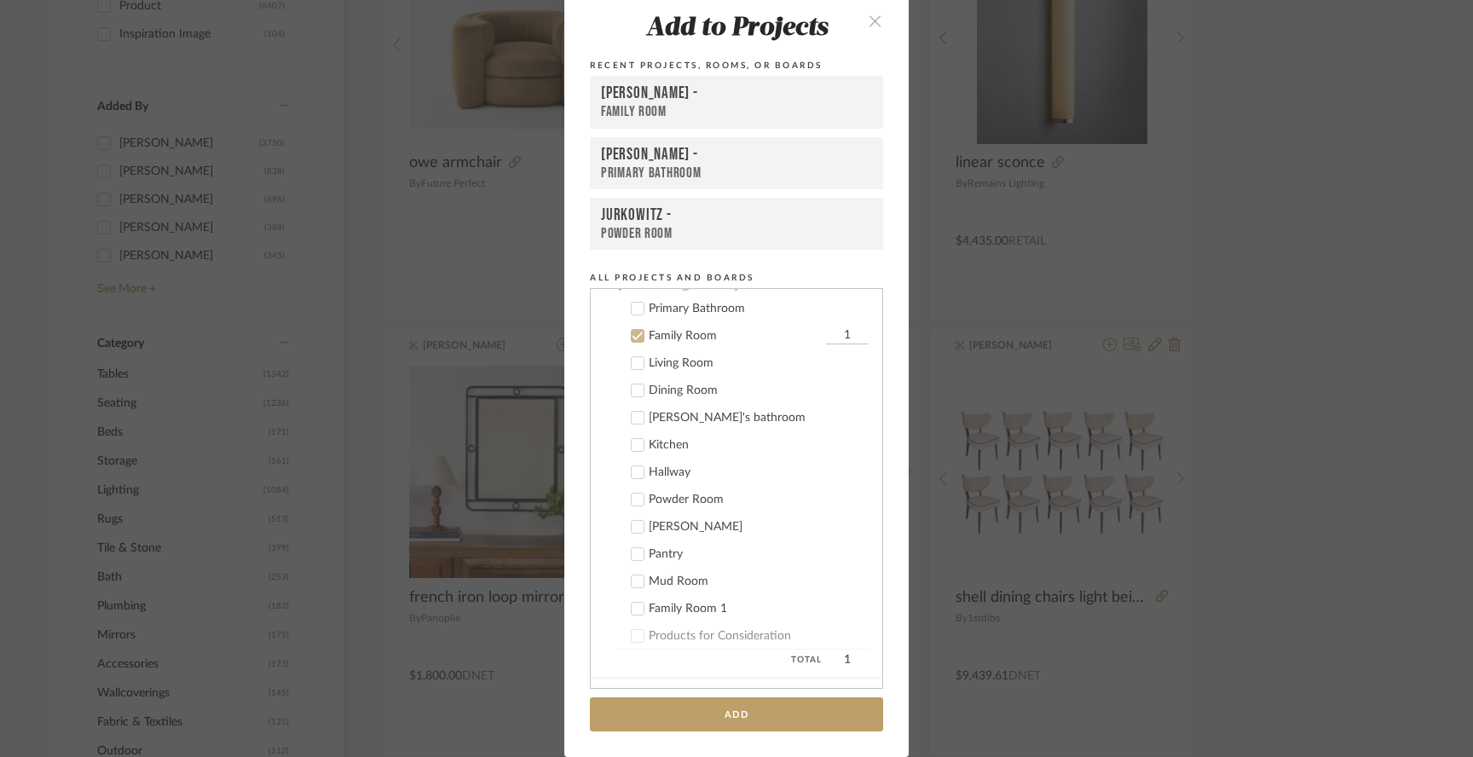
click at [633, 390] on icon at bounding box center [638, 391] width 11 height 9
click at [632, 335] on icon at bounding box center [638, 336] width 12 height 12
click at [739, 709] on button "Add" at bounding box center [736, 714] width 293 height 35
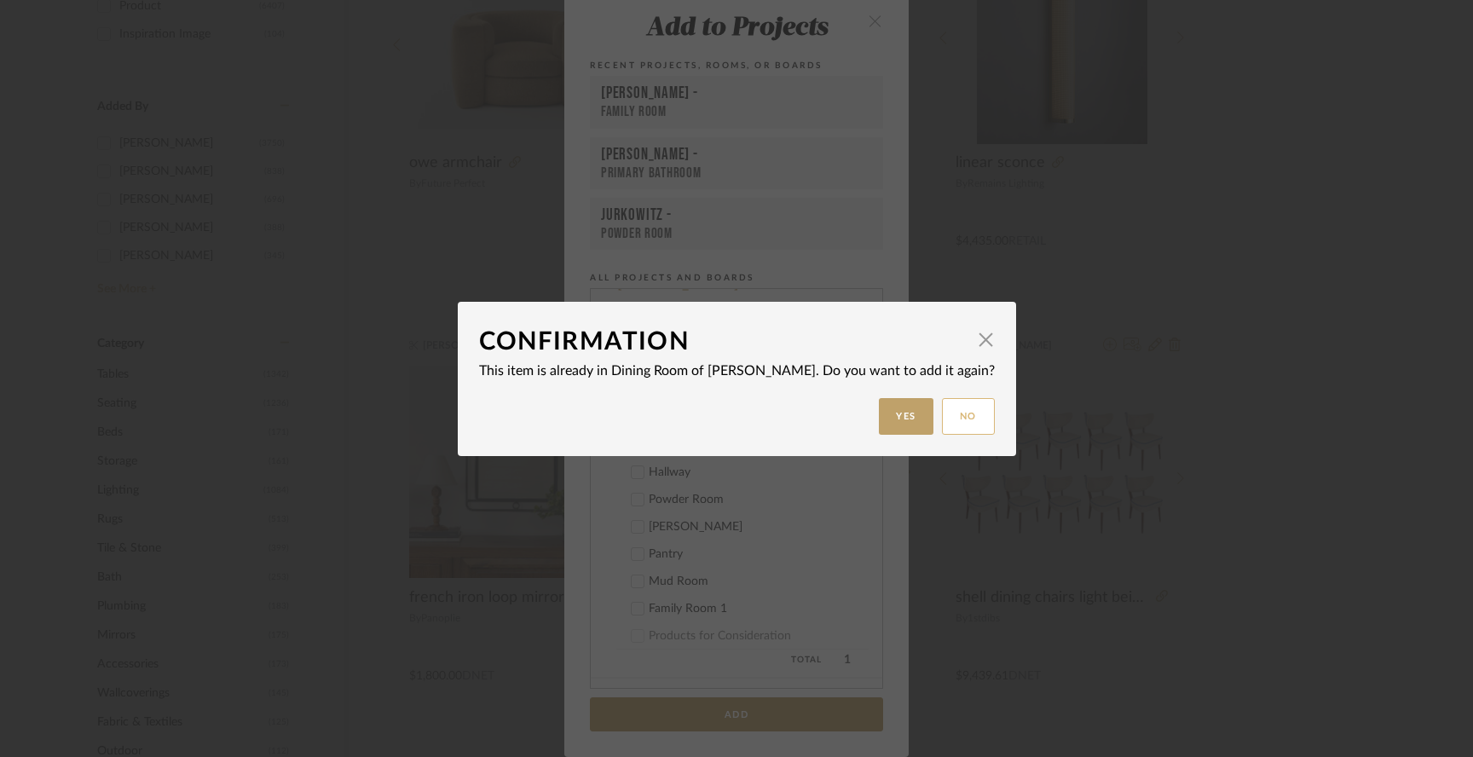
click at [942, 424] on button "No" at bounding box center [968, 416] width 53 height 37
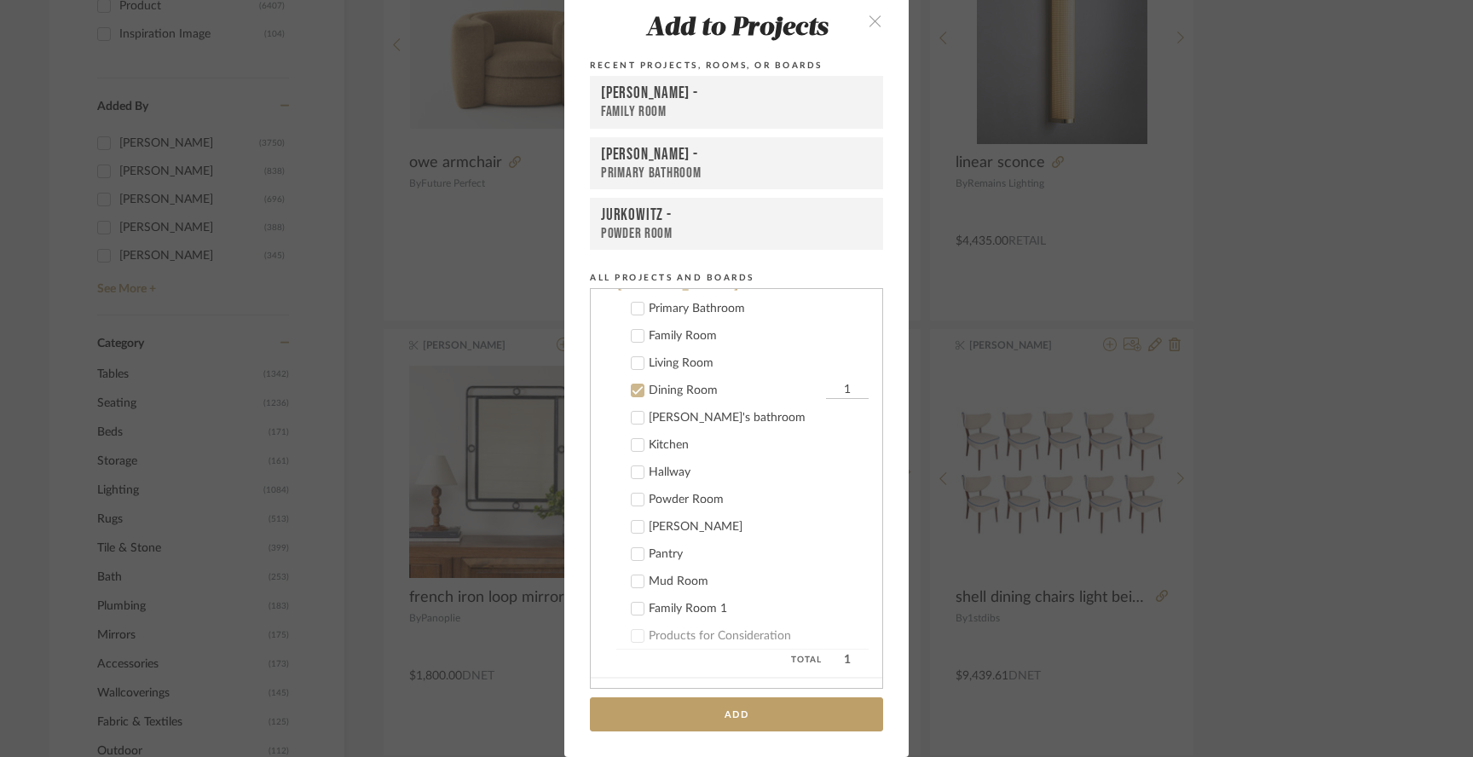
click at [456, 511] on div "Add to Projects Recent Projects, Rooms, or Boards McCann - Family Room McCann -…" at bounding box center [736, 378] width 1473 height 757
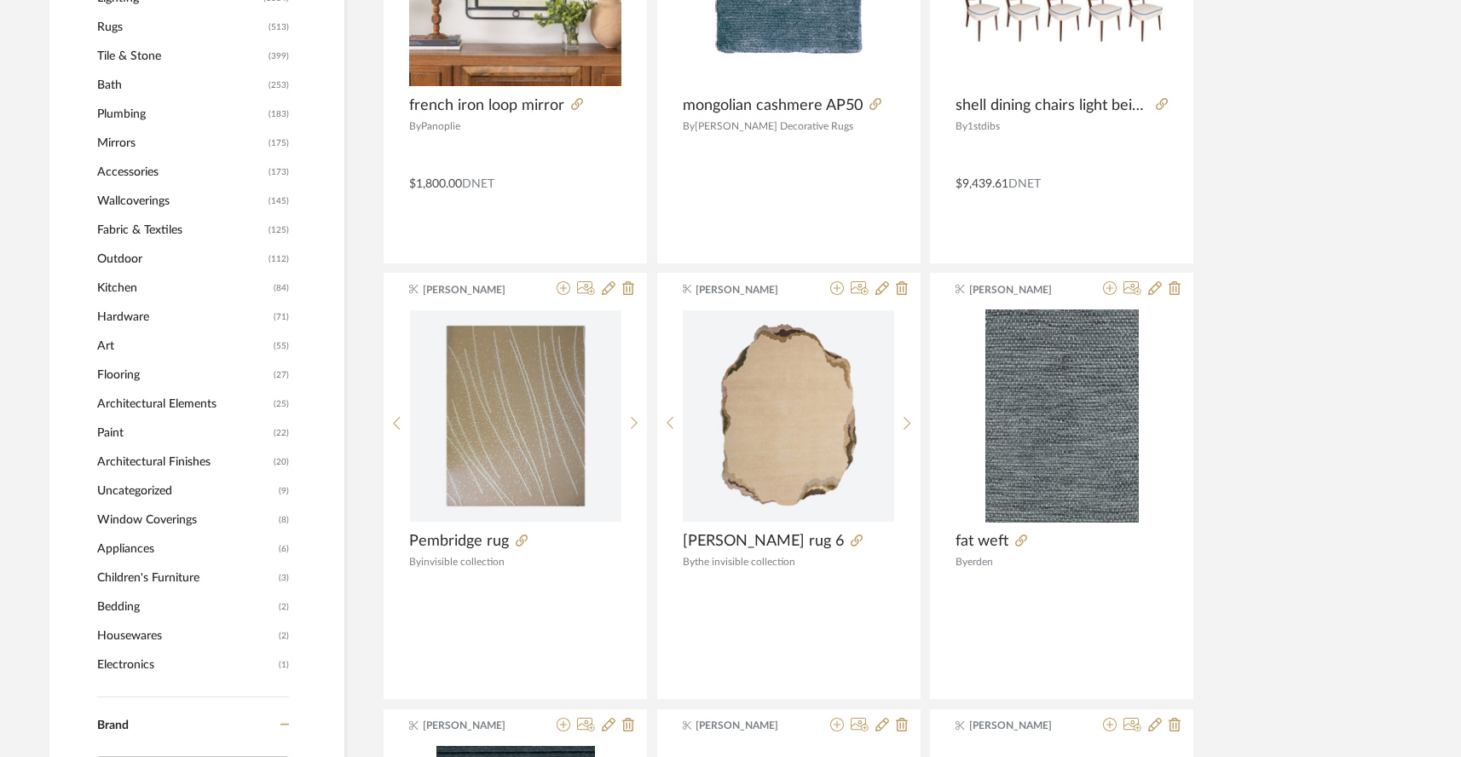
scroll to position [1063, 0]
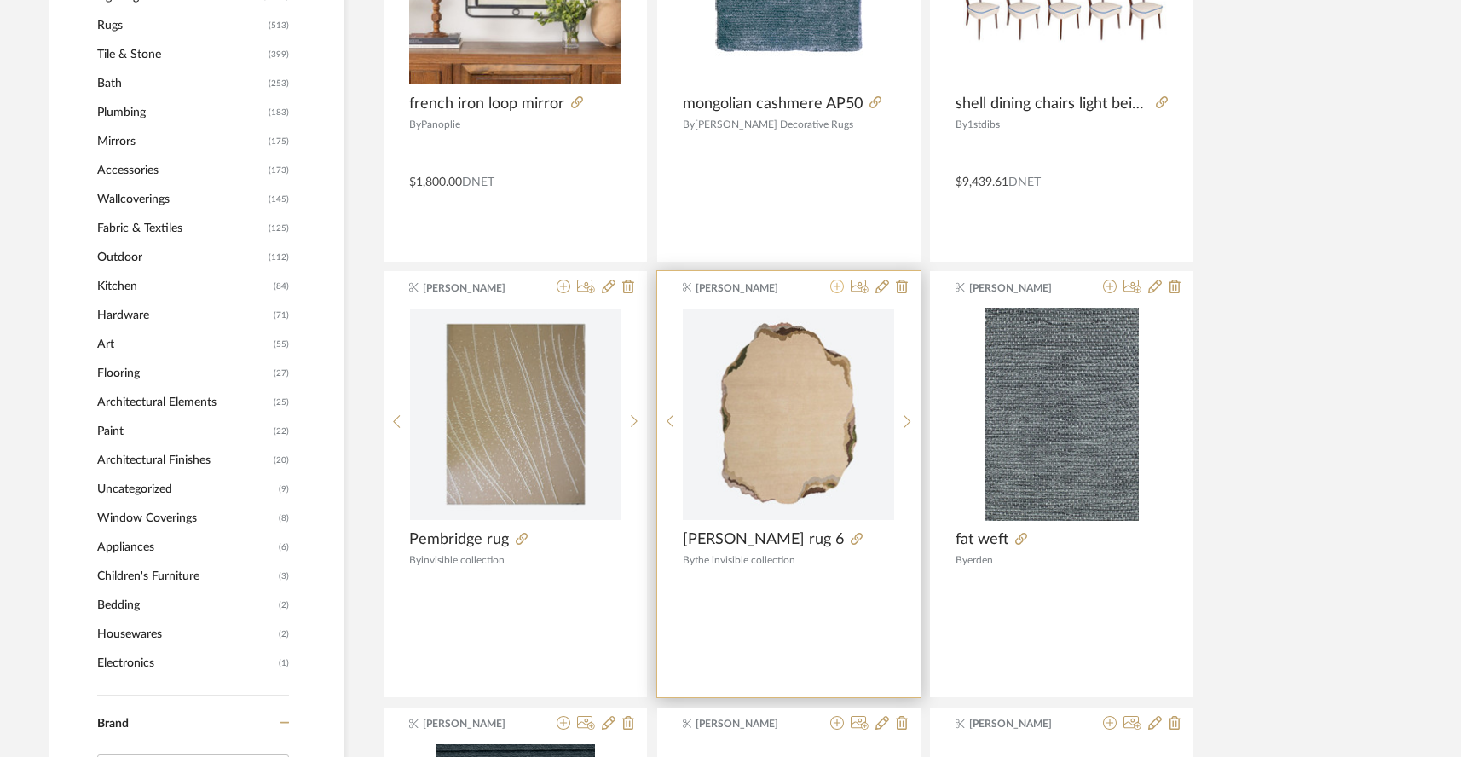
click at [838, 280] on icon at bounding box center [837, 287] width 14 height 14
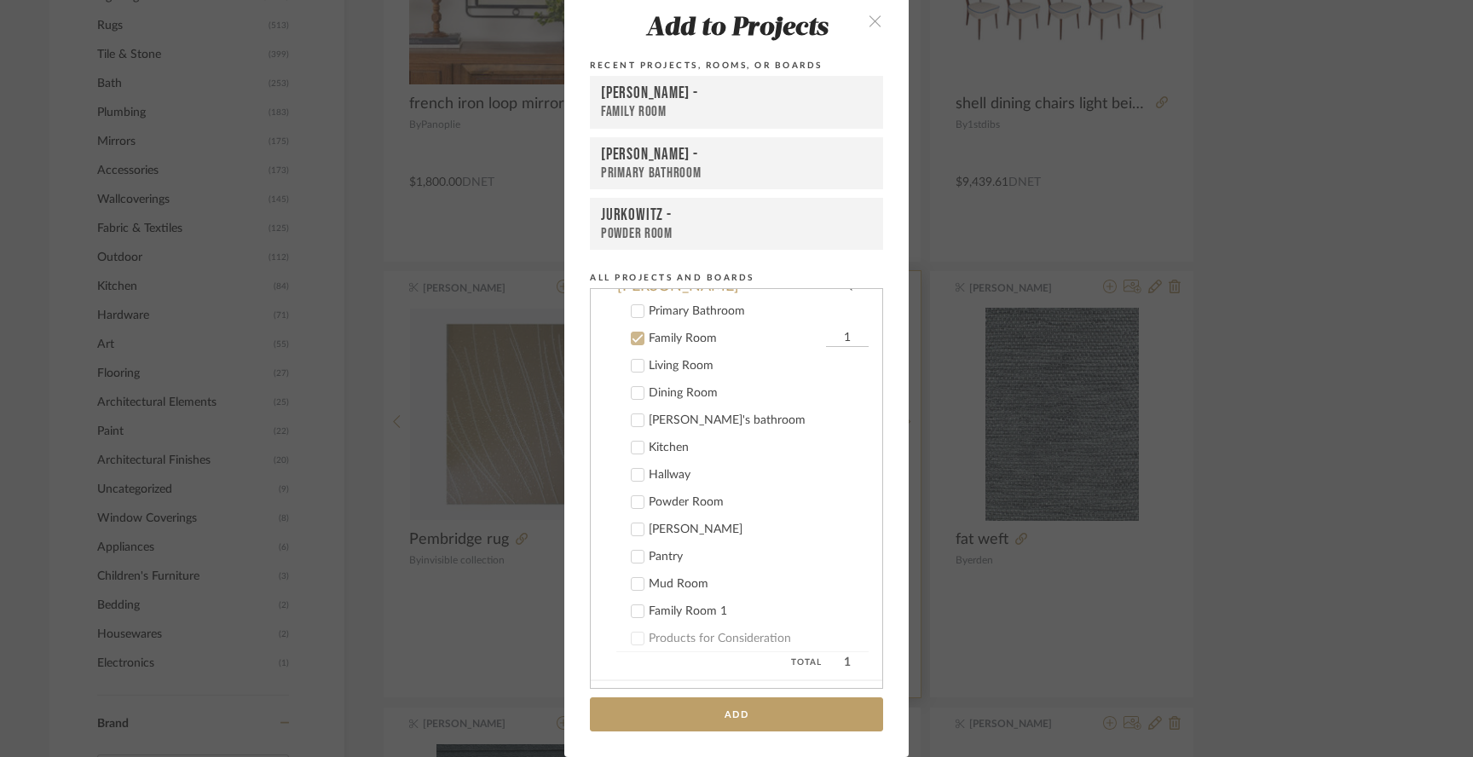
scroll to position [146, 0]
click at [632, 395] on icon at bounding box center [638, 391] width 12 height 12
click at [630, 327] on label "Family Room 1" at bounding box center [742, 335] width 252 height 17
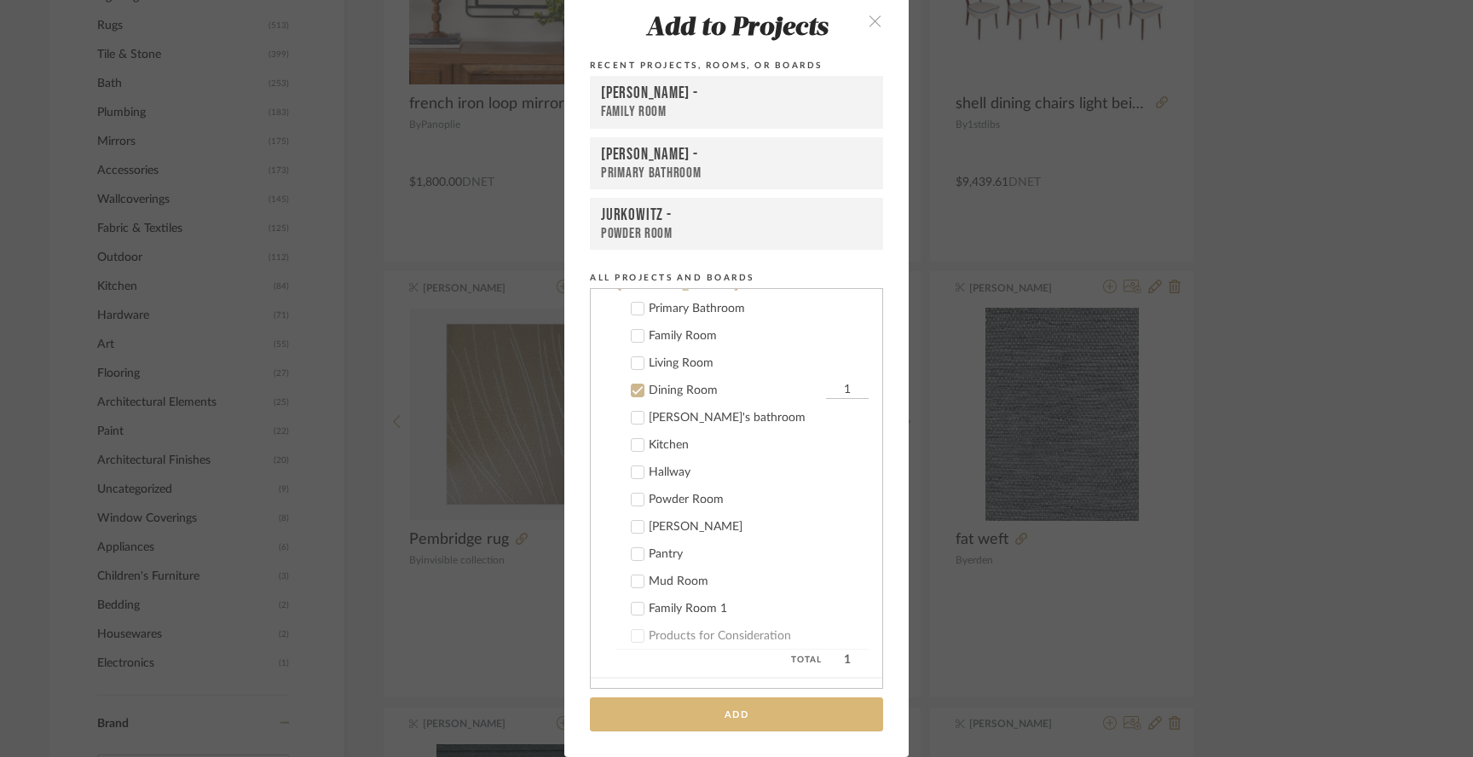
click at [738, 722] on button "Add" at bounding box center [736, 714] width 293 height 35
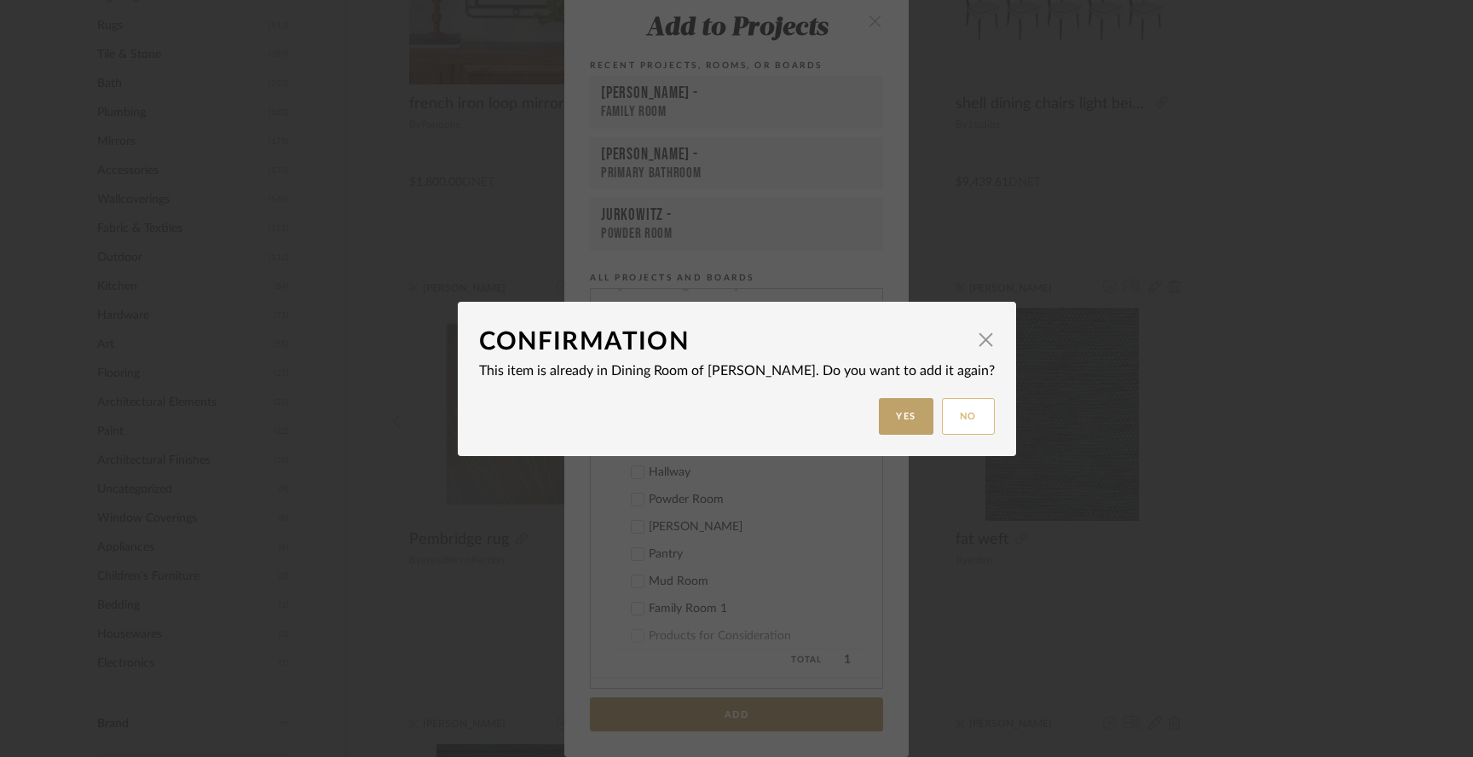
click at [942, 425] on button "No" at bounding box center [968, 416] width 53 height 37
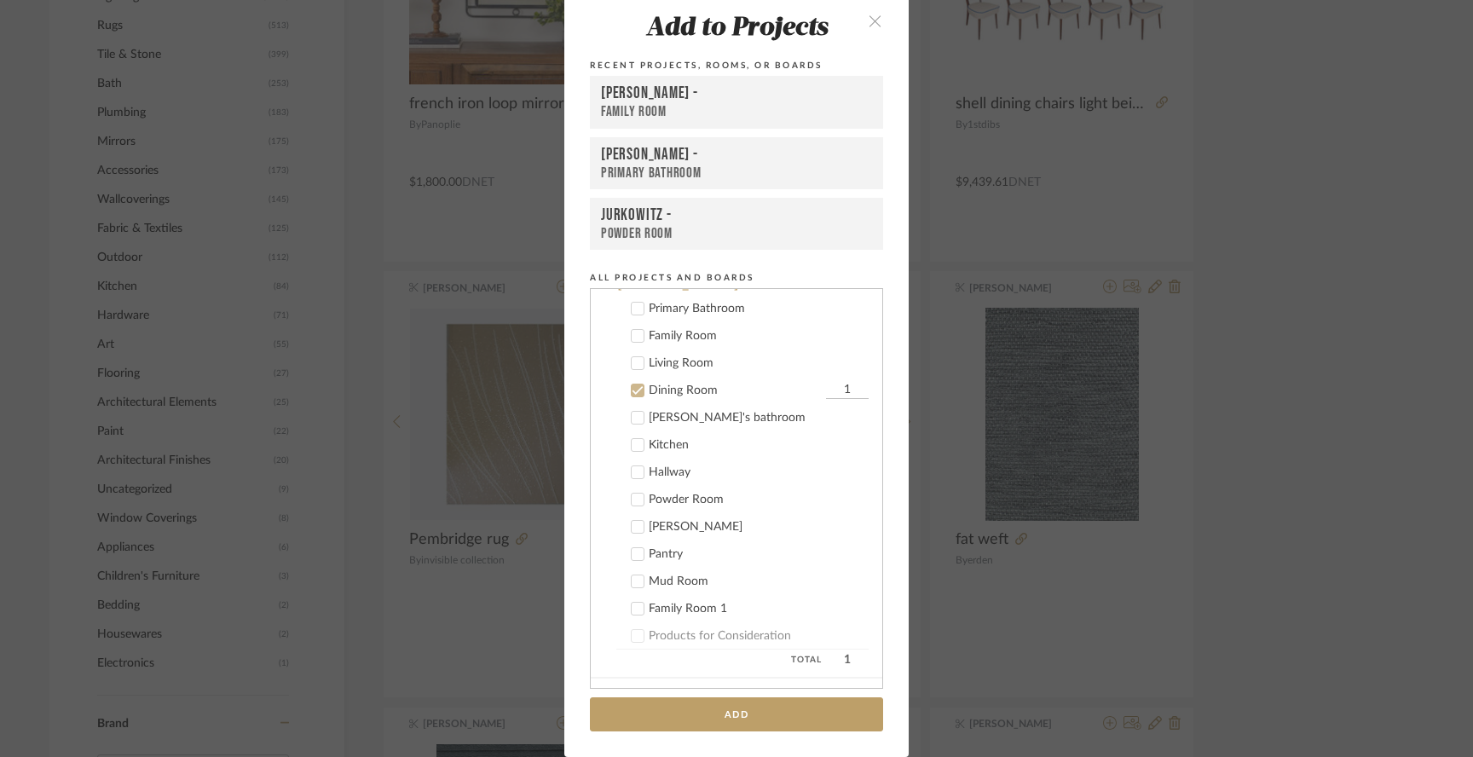
click at [934, 430] on div "Add to Projects Recent Projects, Rooms, or Boards McCann - Family Room McCann -…" at bounding box center [736, 378] width 1473 height 757
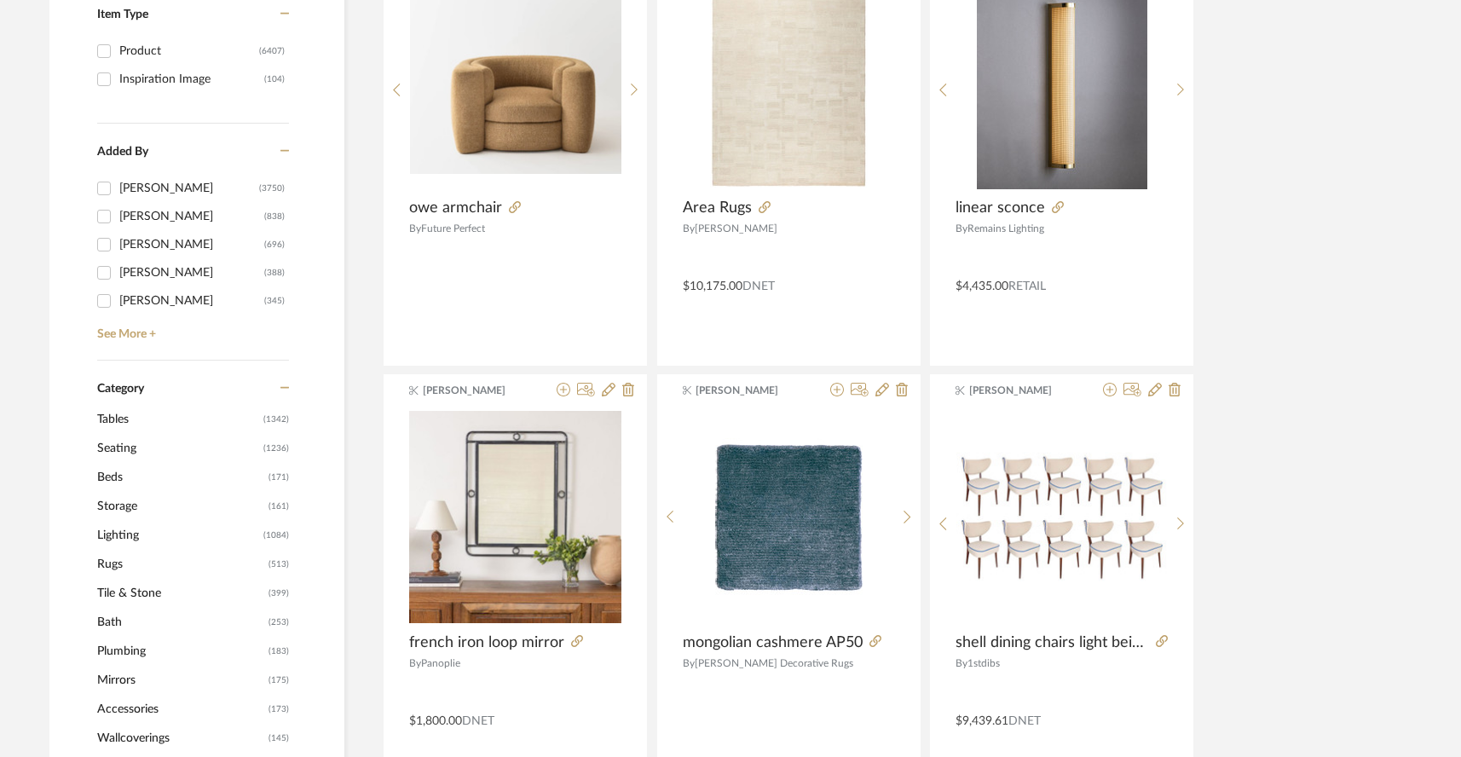
scroll to position [531, 0]
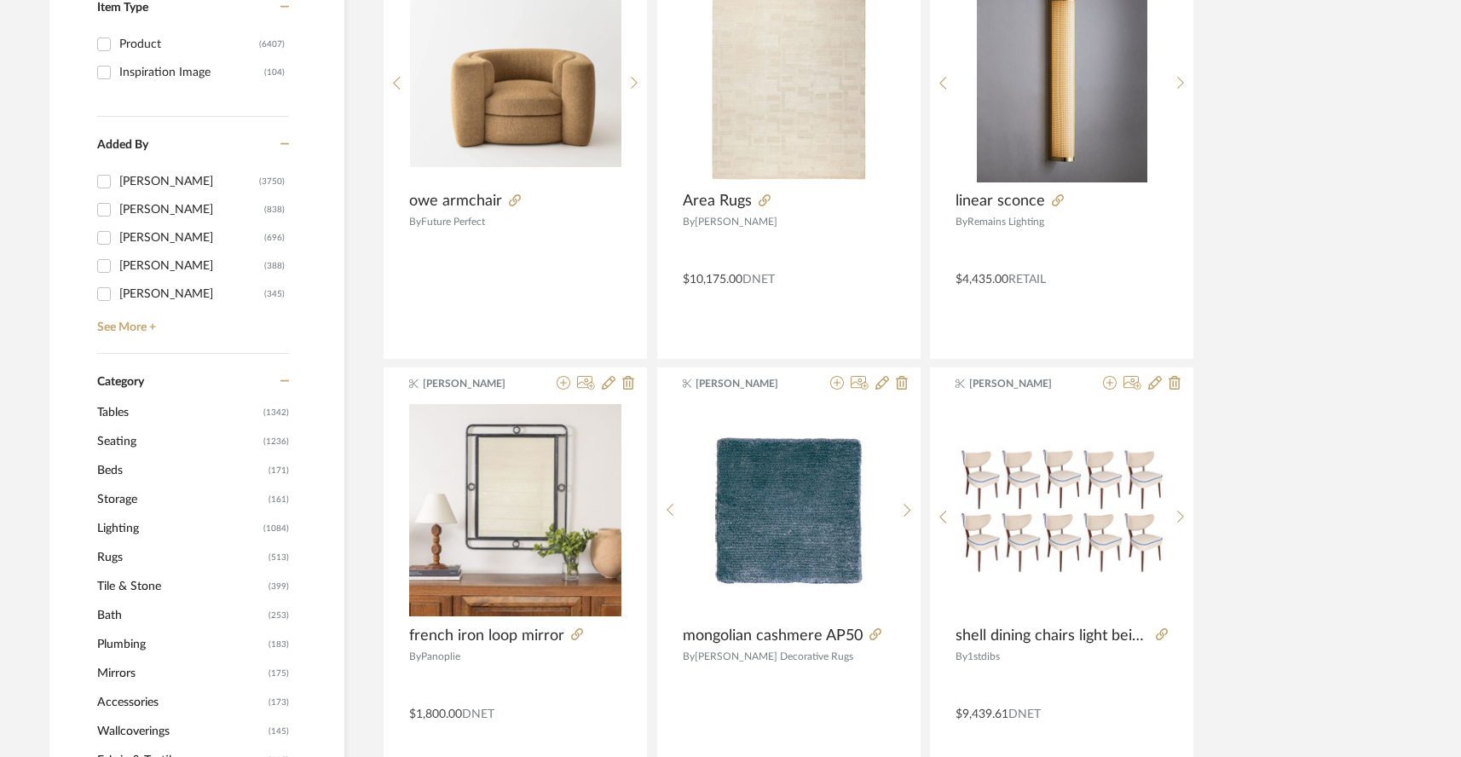
click at [111, 398] on span "Tables" at bounding box center [178, 412] width 162 height 29
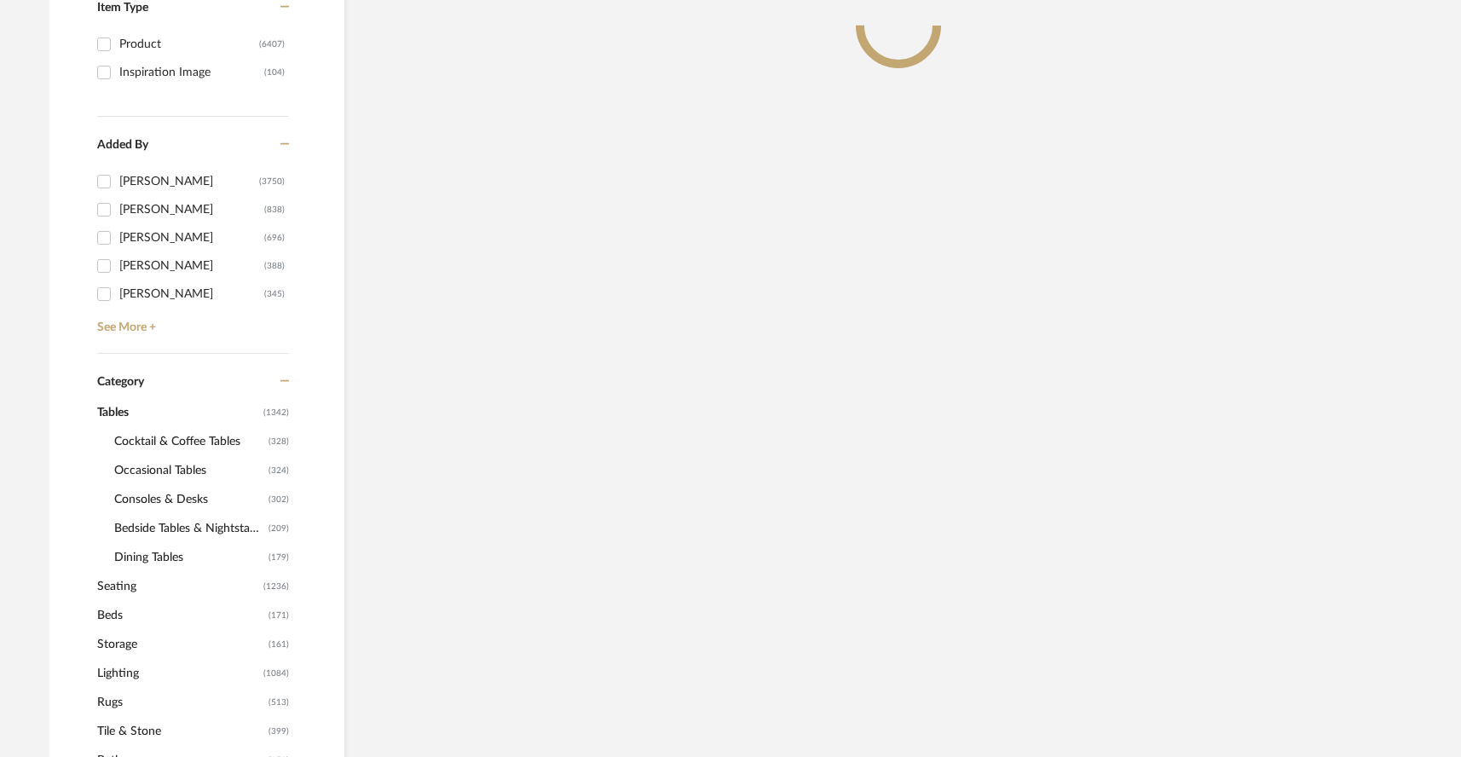
scroll to position [526, 0]
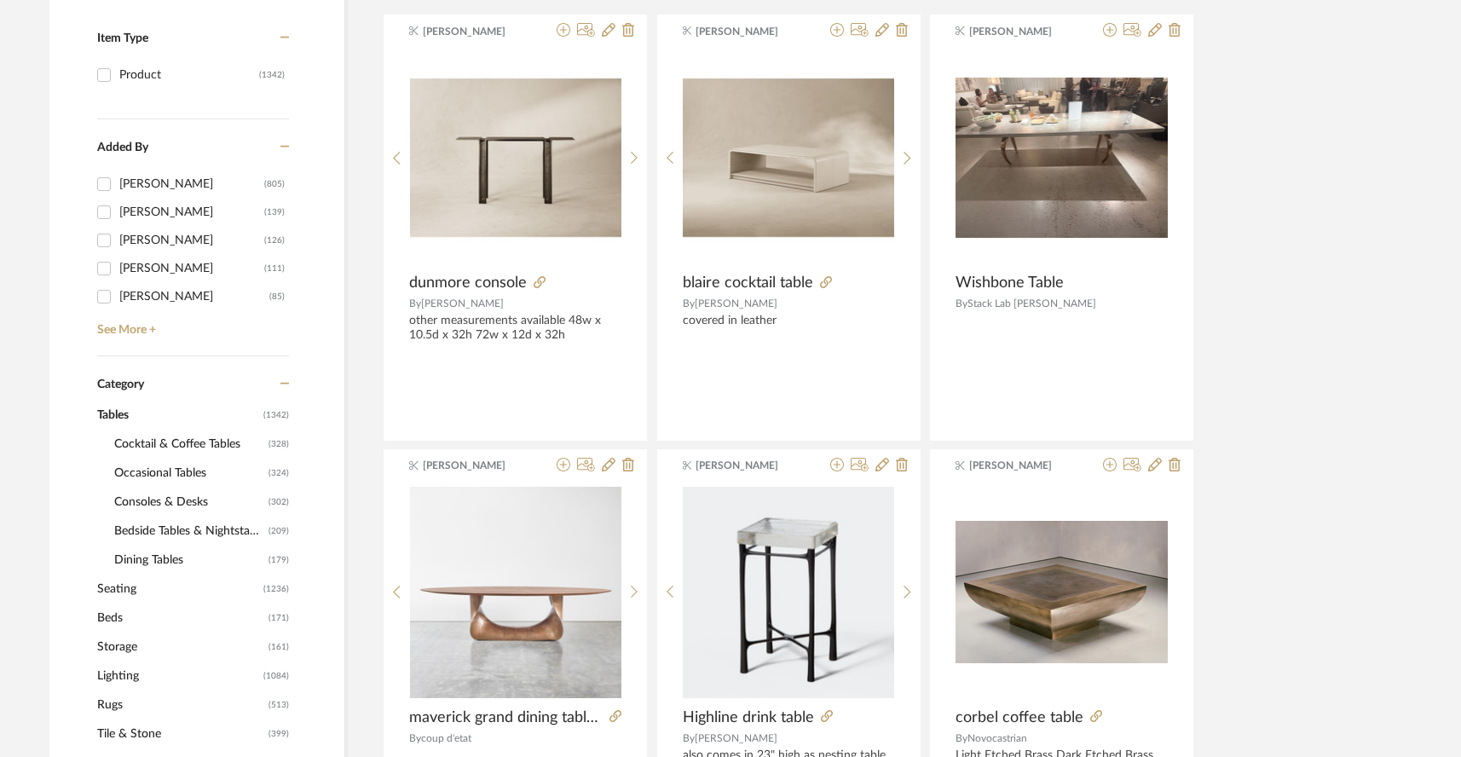
click at [146, 488] on span "Consoles & Desks" at bounding box center [189, 502] width 150 height 29
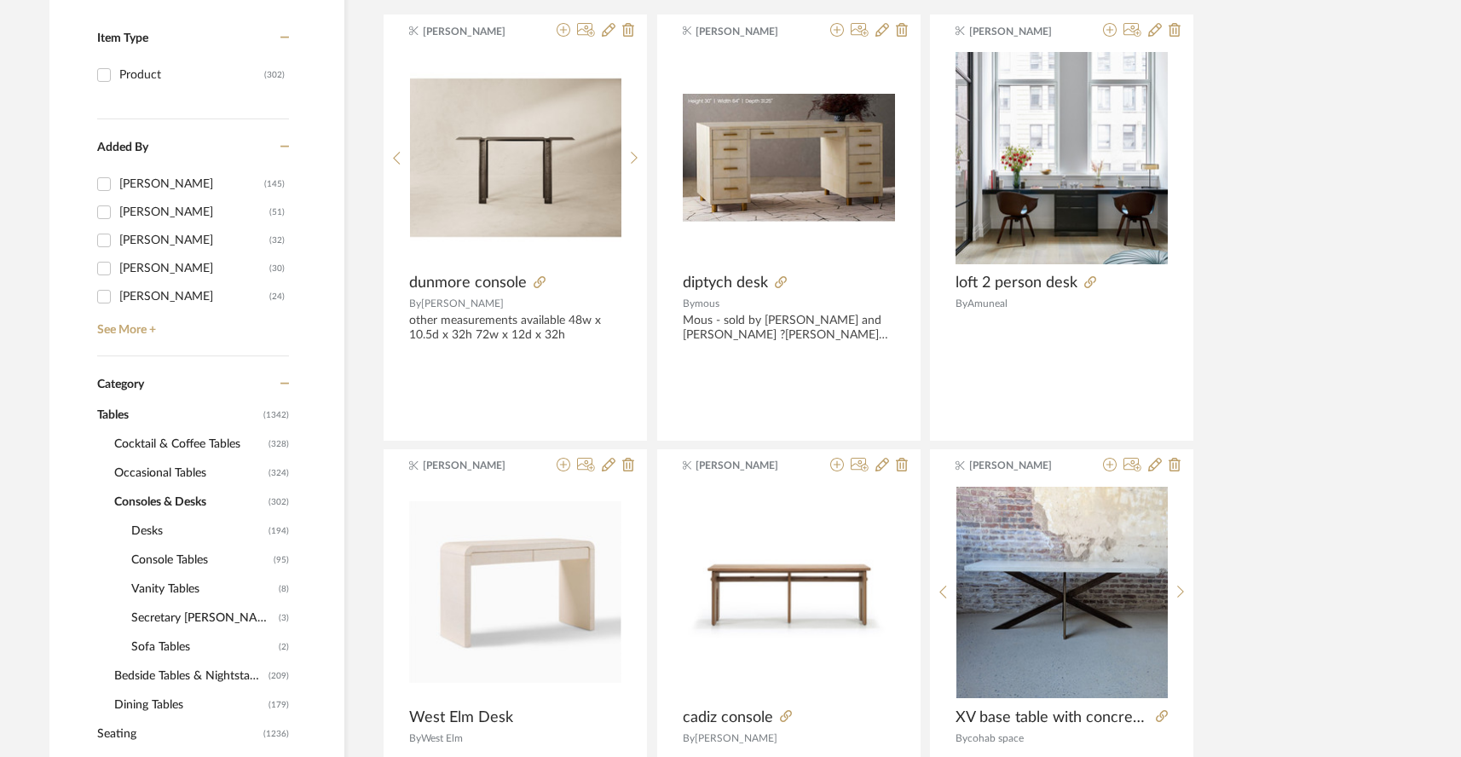
click at [151, 546] on span "Console Tables" at bounding box center [200, 560] width 138 height 29
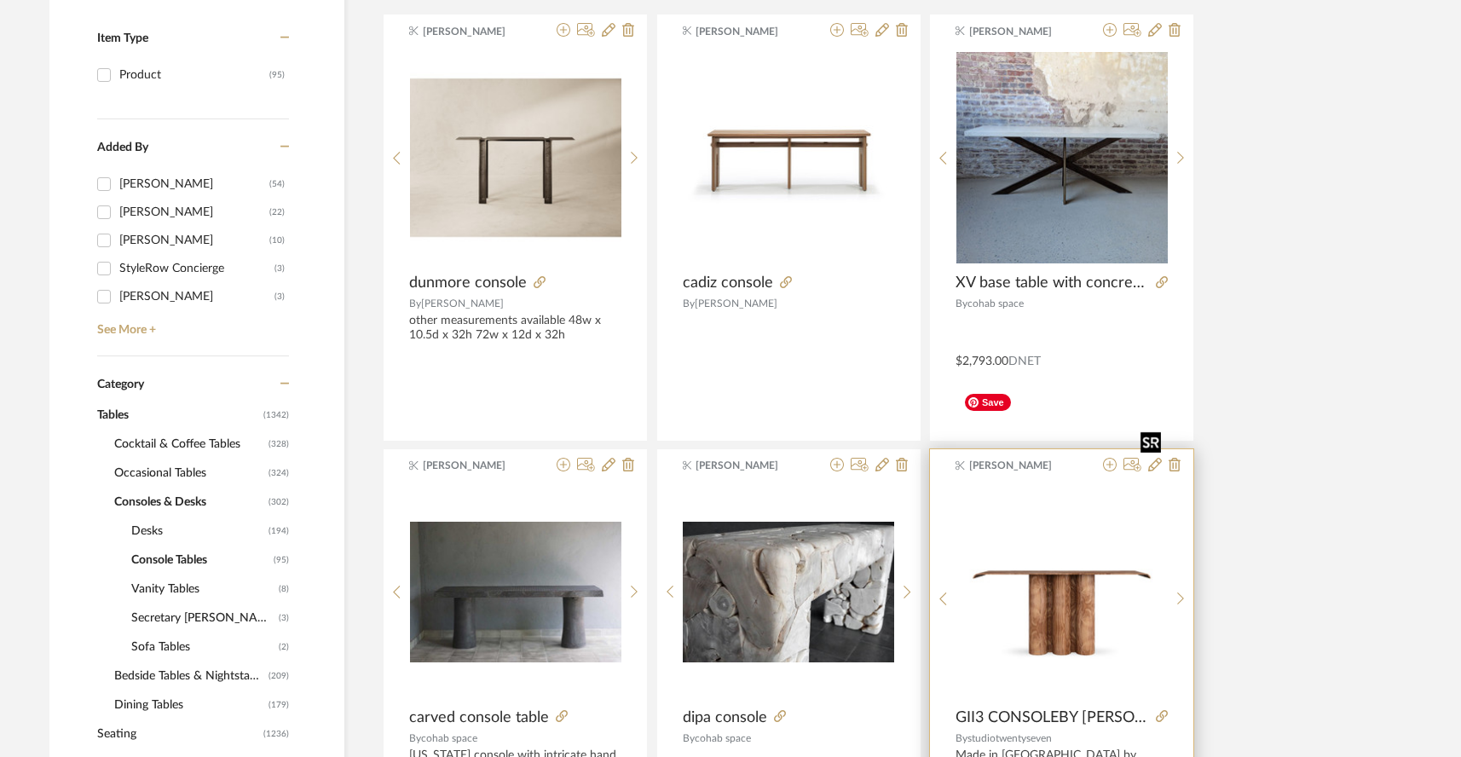
click at [1050, 522] on img "0" at bounding box center [1062, 593] width 211 height 142
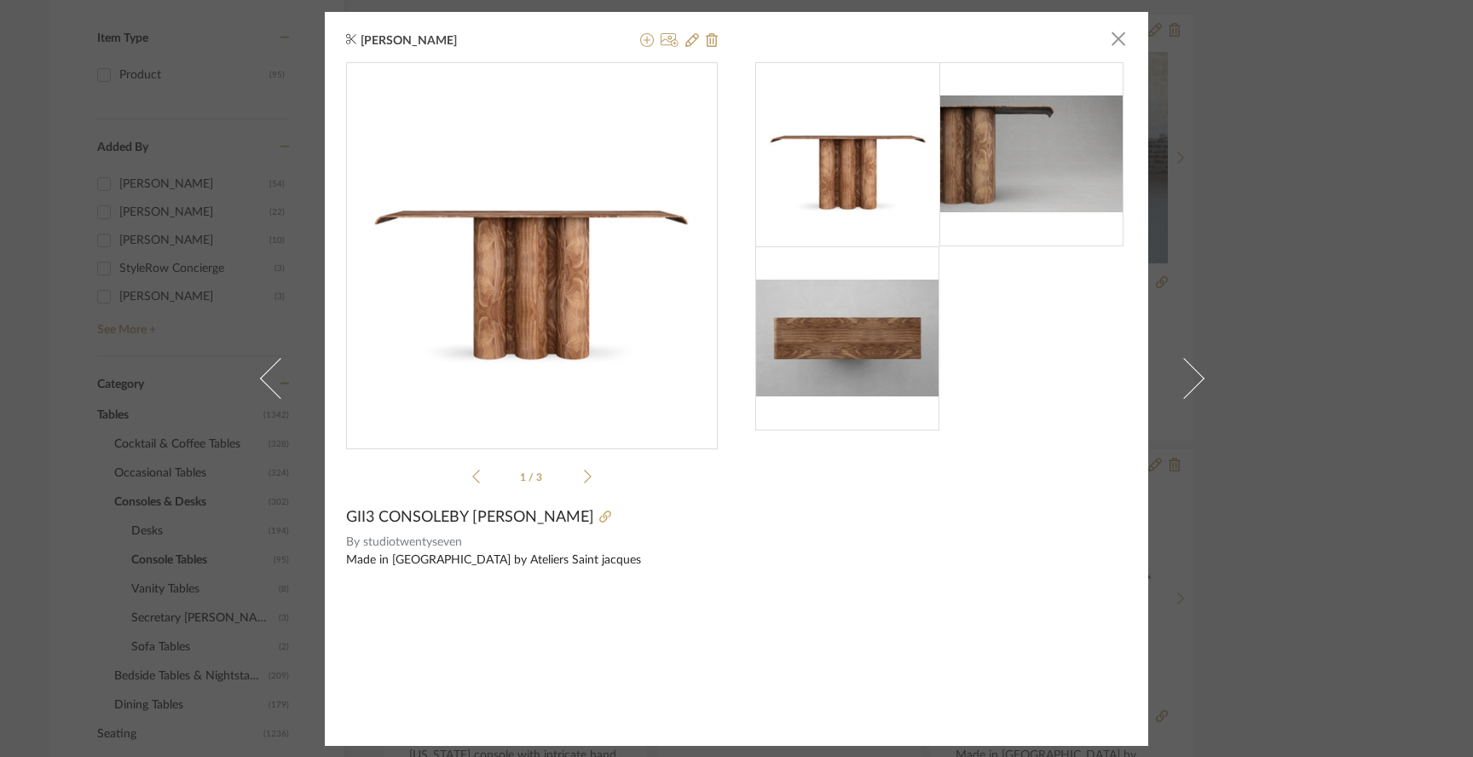
click at [1235, 545] on div "Anne Carr × 1 / 3 GII3 CONSOLEBY FRANCESCO BALZANO By studiotwentyseven Made in…" at bounding box center [736, 378] width 1473 height 757
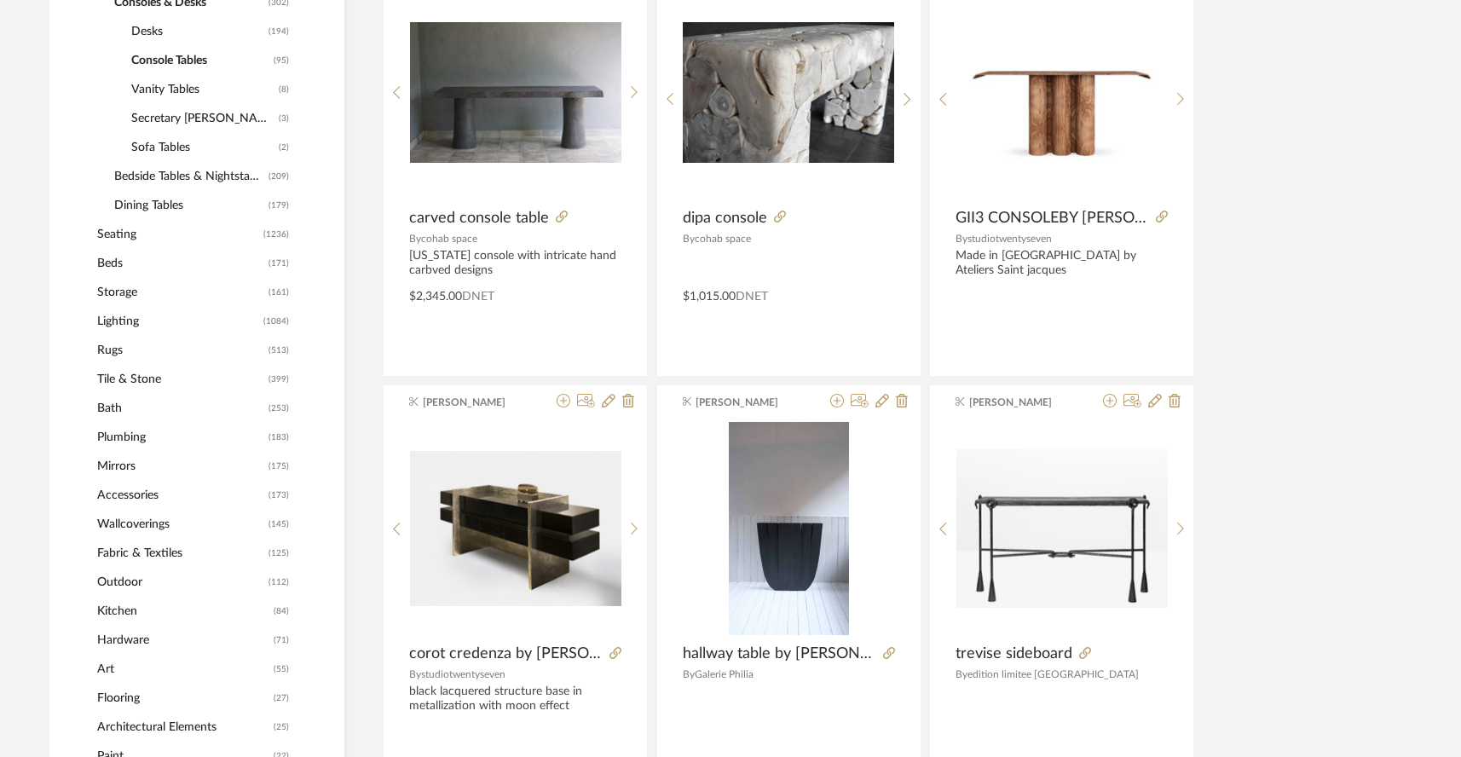
scroll to position [1027, 0]
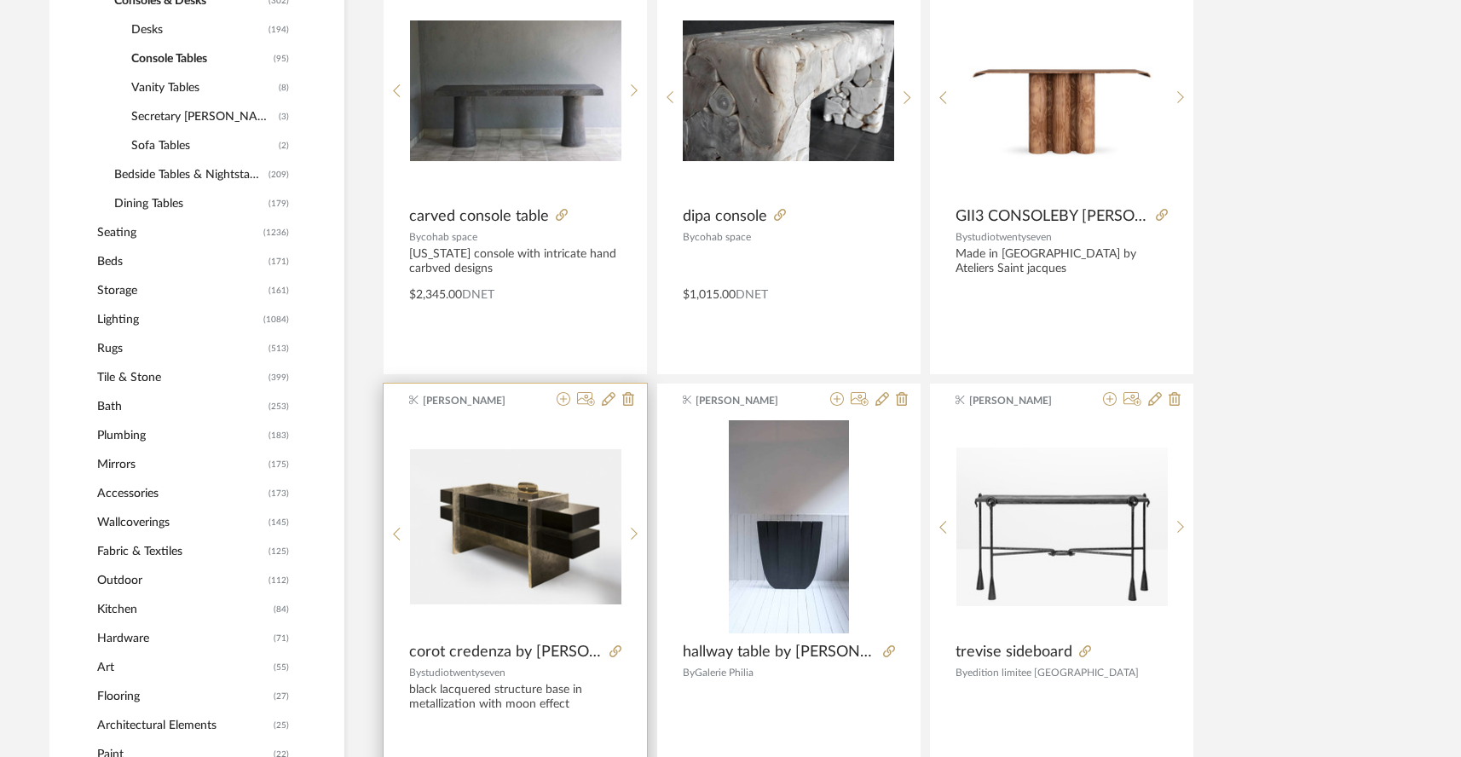
click at [509, 474] on div "0" at bounding box center [515, 526] width 211 height 213
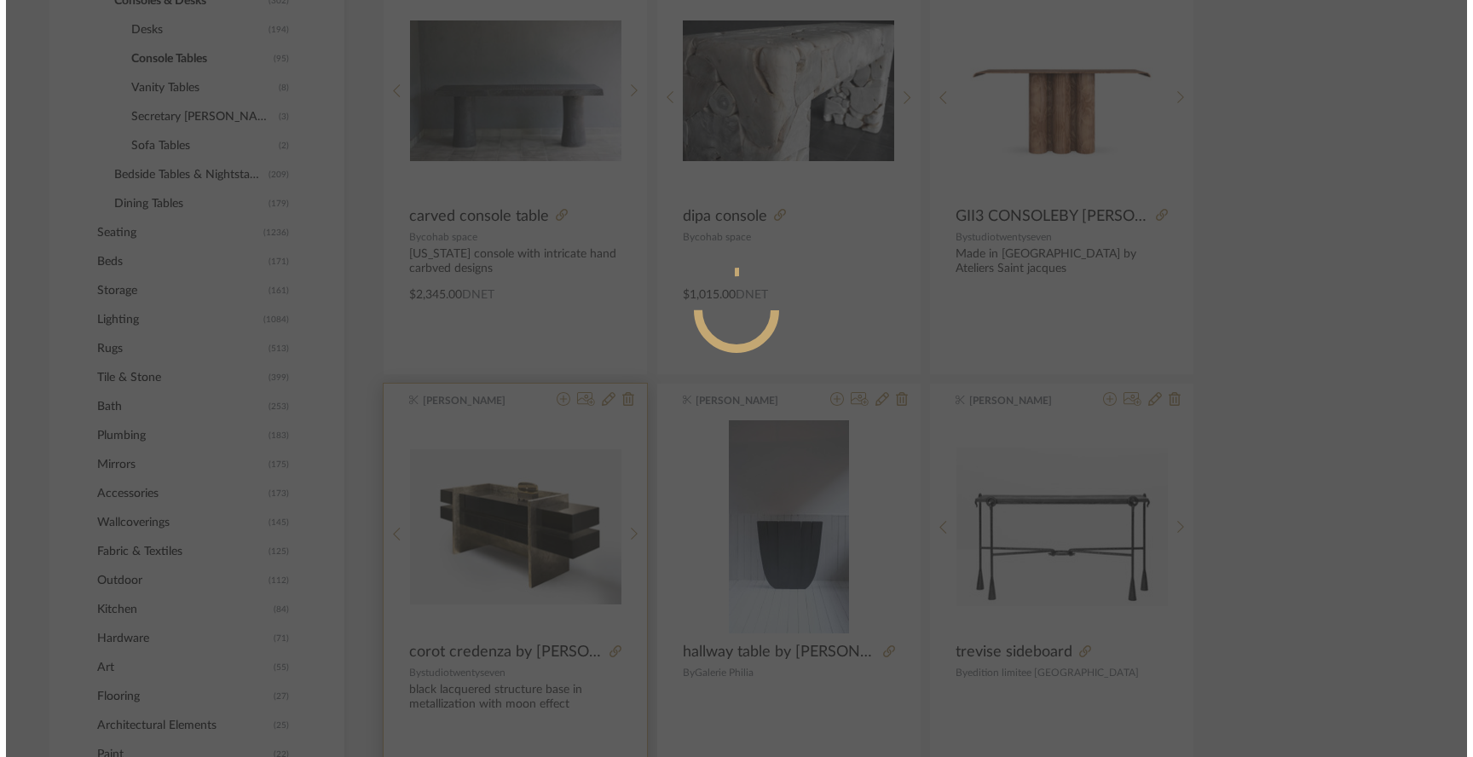
scroll to position [0, 0]
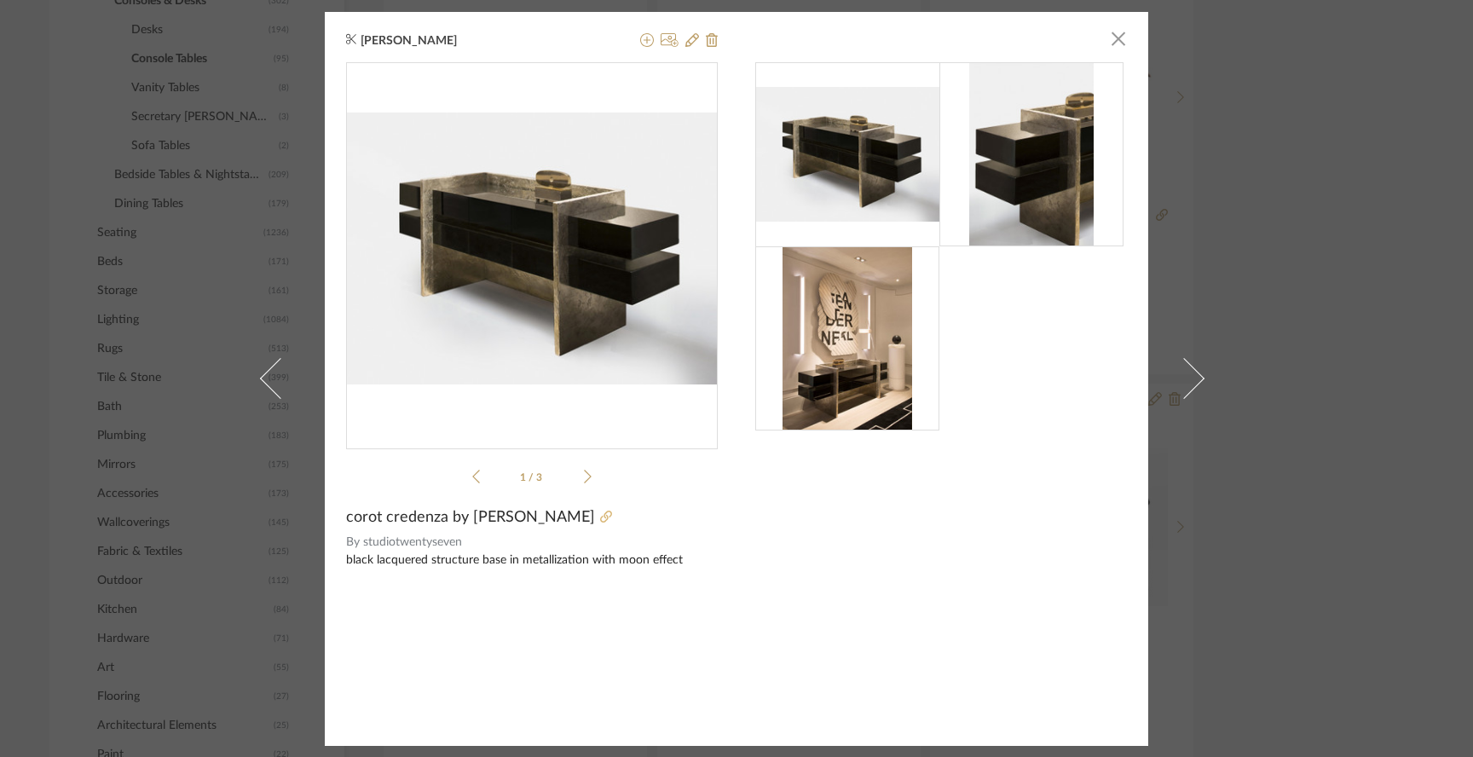
click at [612, 523] on icon at bounding box center [606, 517] width 12 height 12
